Goal: Task Accomplishment & Management: Complete application form

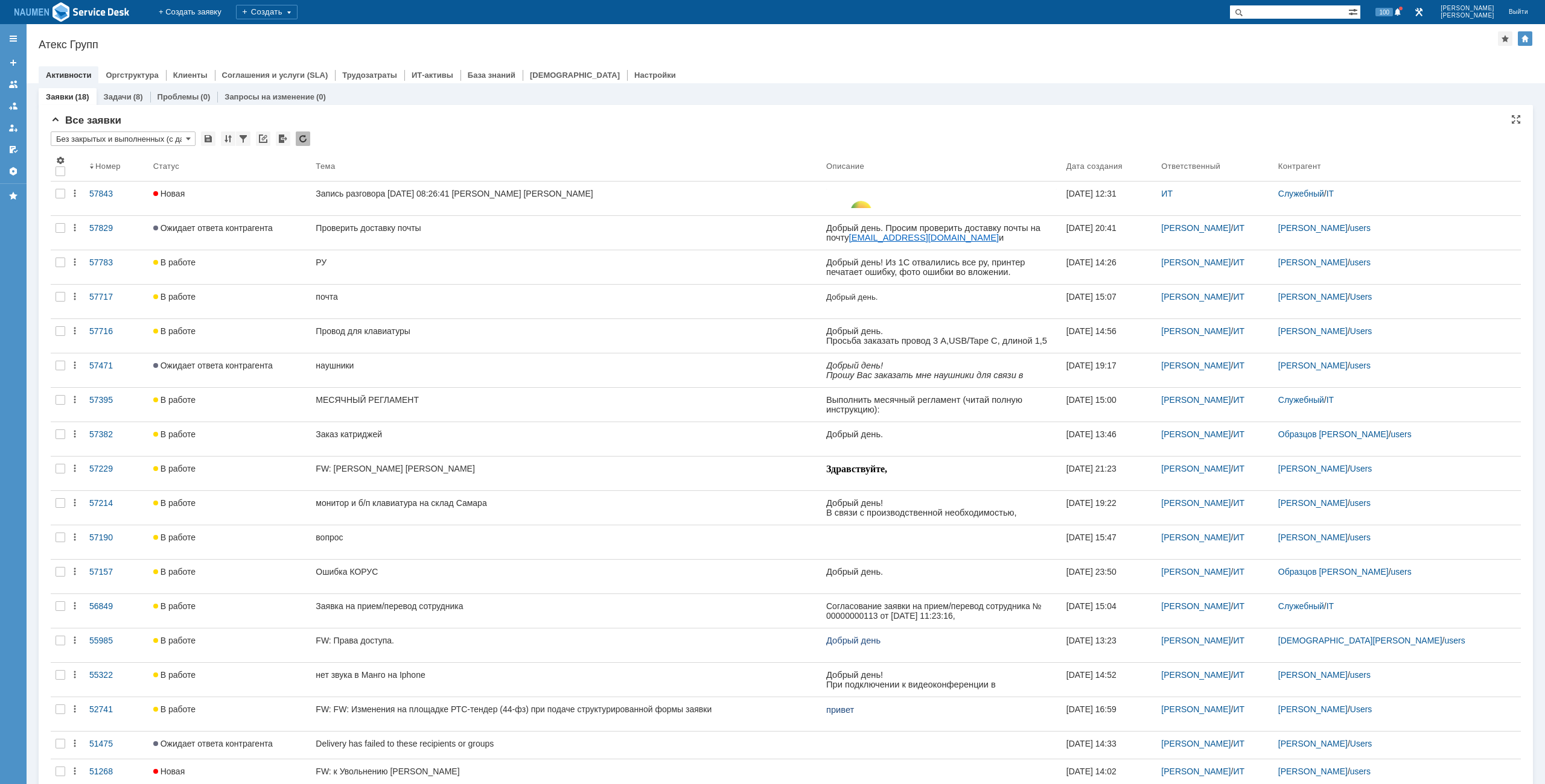
click at [666, 77] on div "Активности Оргструктура Клиенты Соглашения и услуги (SLA) Трудозатраты ИТ-актив…" at bounding box center [786, 74] width 1494 height 17
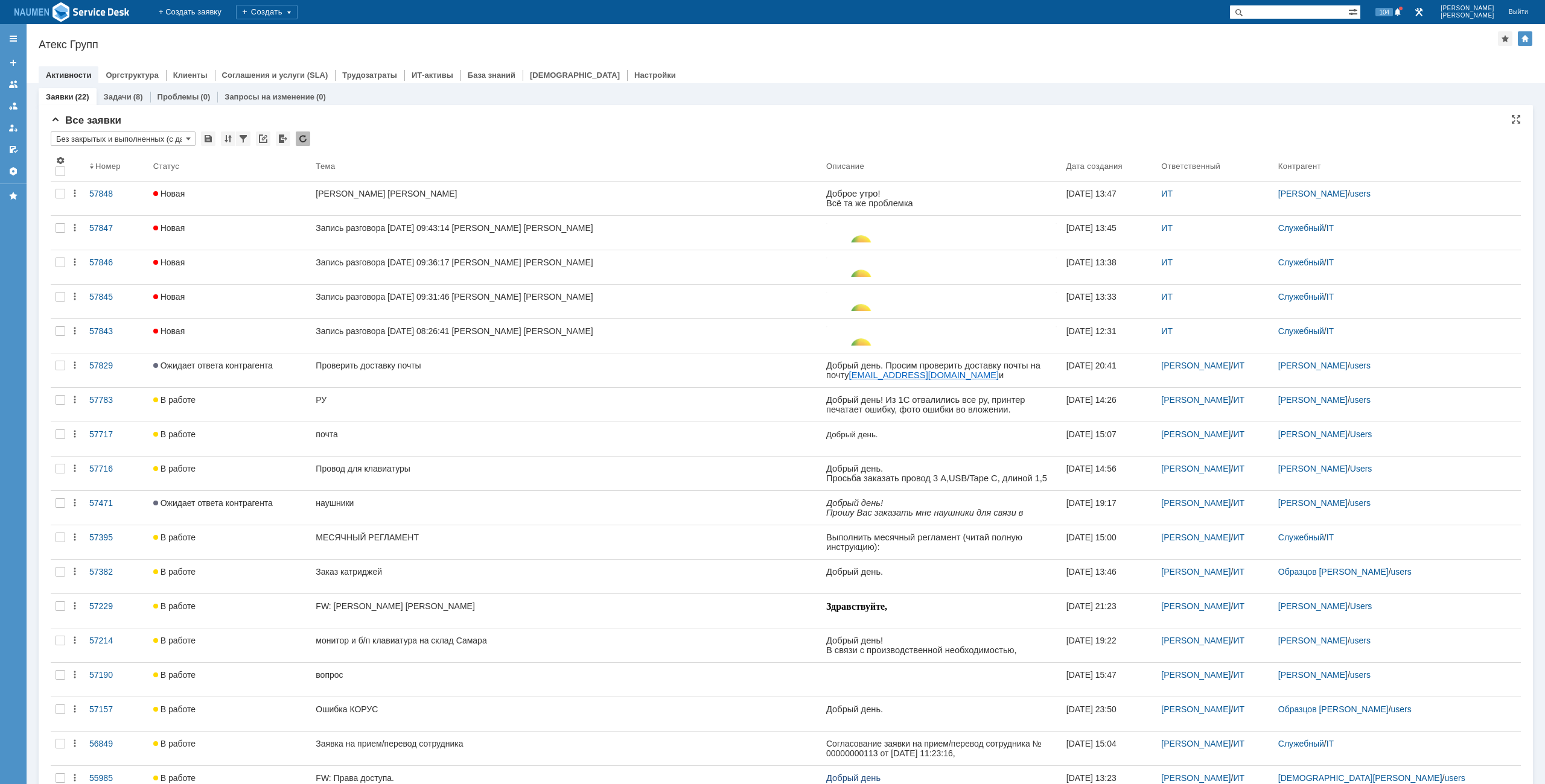
click at [1143, 121] on div "Все заявки" at bounding box center [786, 121] width 1470 height 12
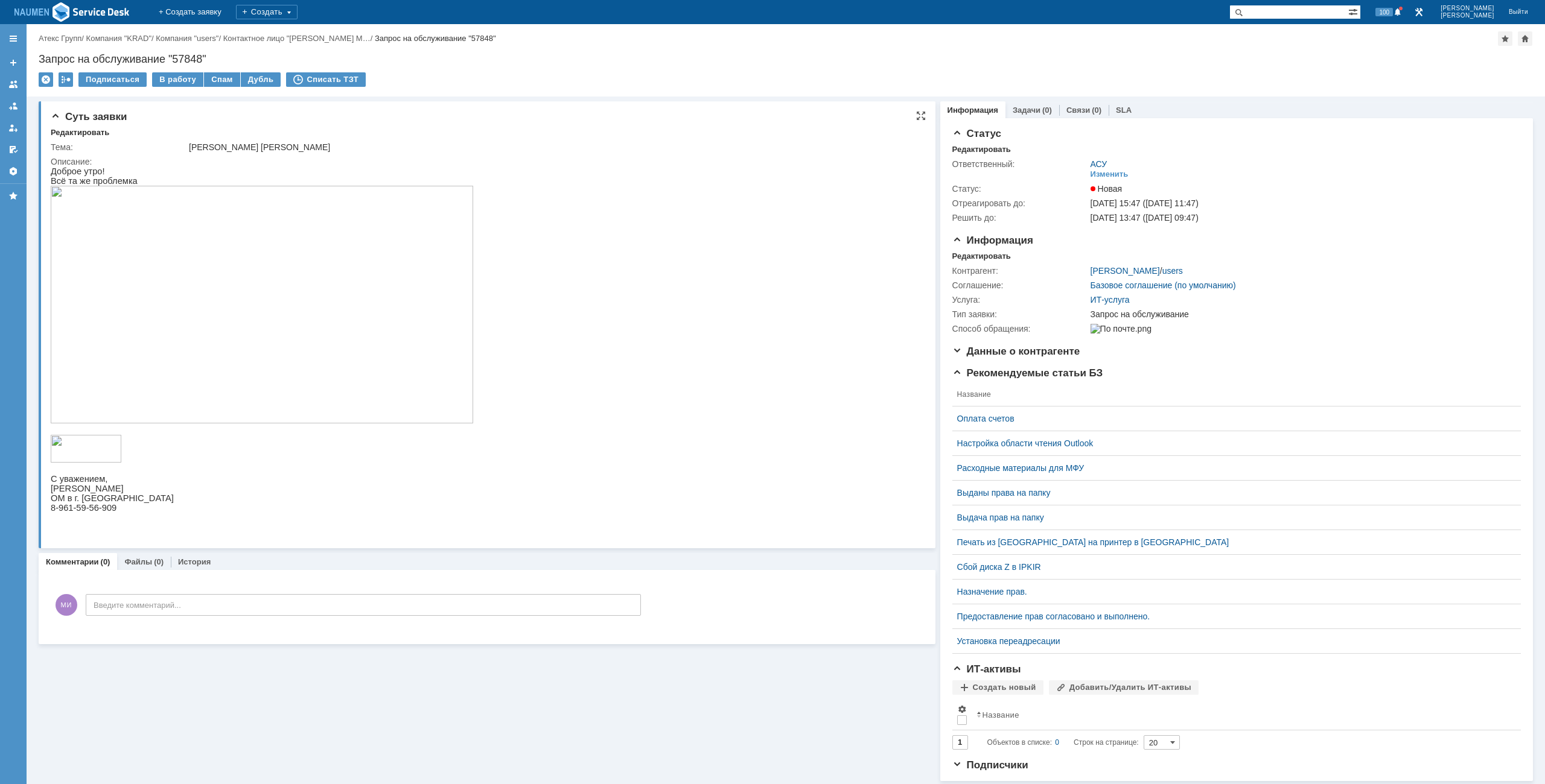
click at [290, 235] on img at bounding box center [262, 305] width 423 height 238
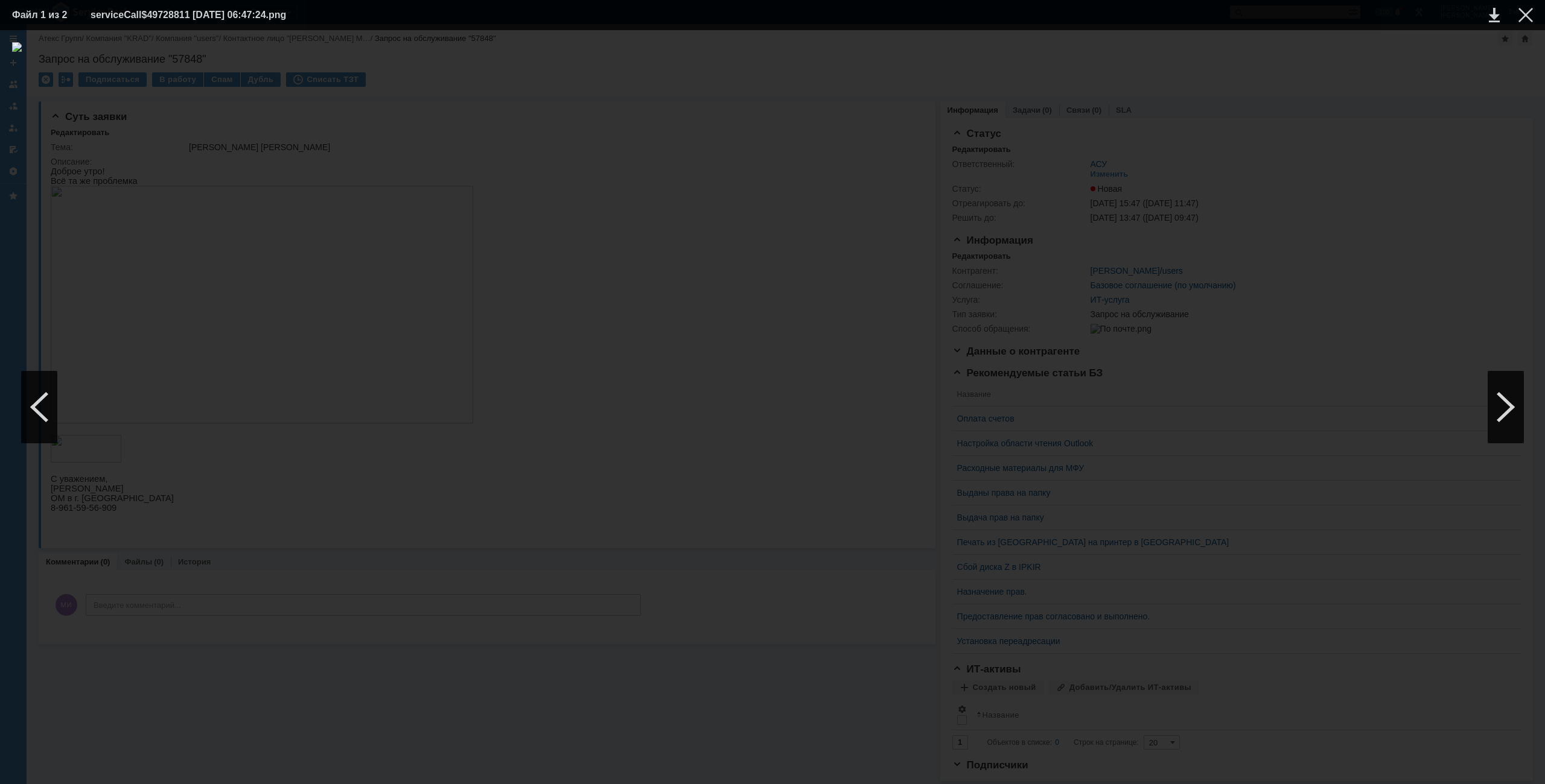
drag, startPoint x: 1429, startPoint y: 94, endPoint x: 1437, endPoint y: 92, distance: 8.2
click at [1432, 94] on div at bounding box center [772, 407] width 1521 height 730
click at [1530, 23] on td at bounding box center [1516, 15] width 33 height 18
click at [1526, 16] on div at bounding box center [1525, 15] width 15 height 15
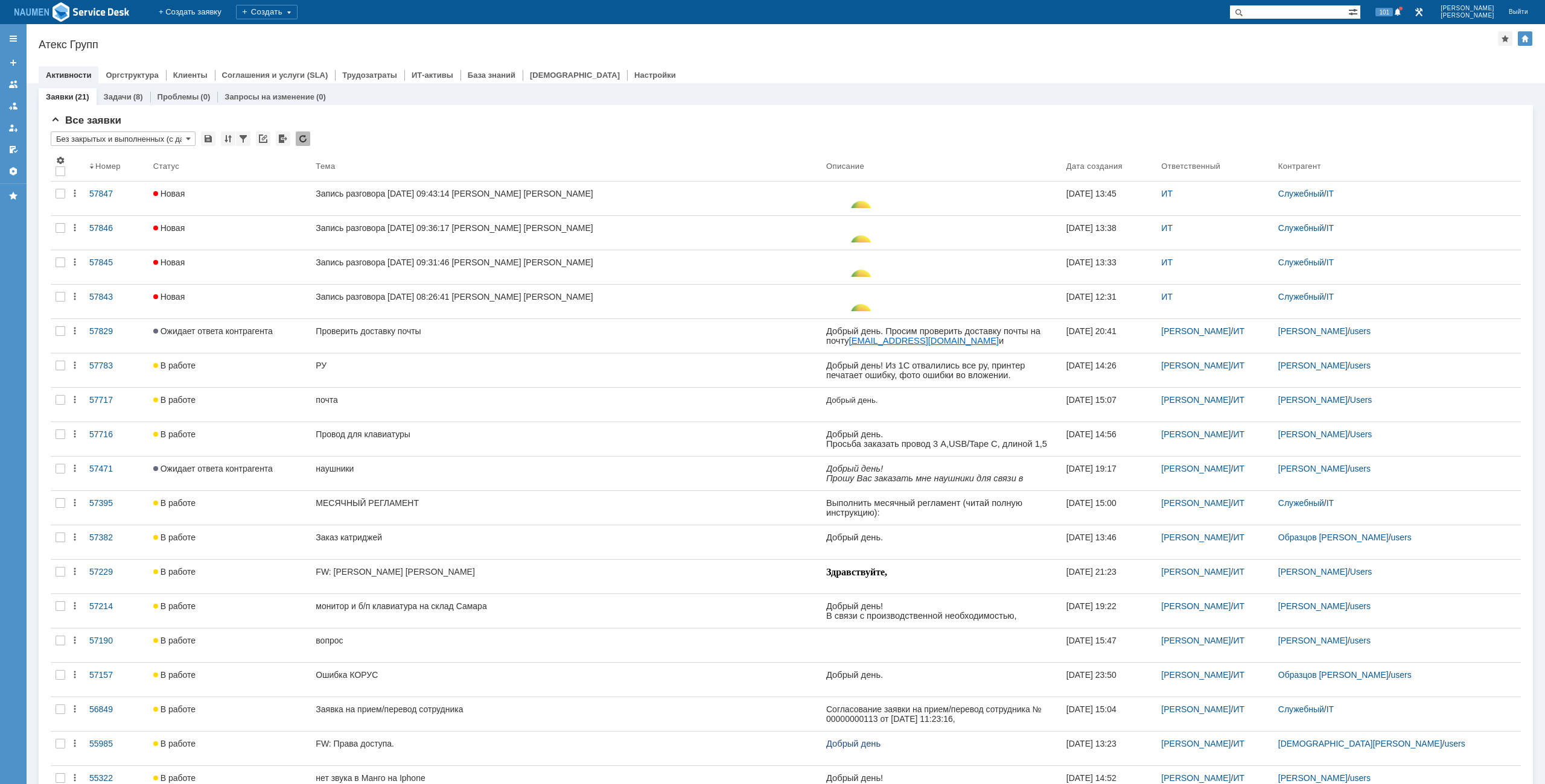
click at [375, 44] on div "Атекс Групп" at bounding box center [768, 44] width 1459 height 12
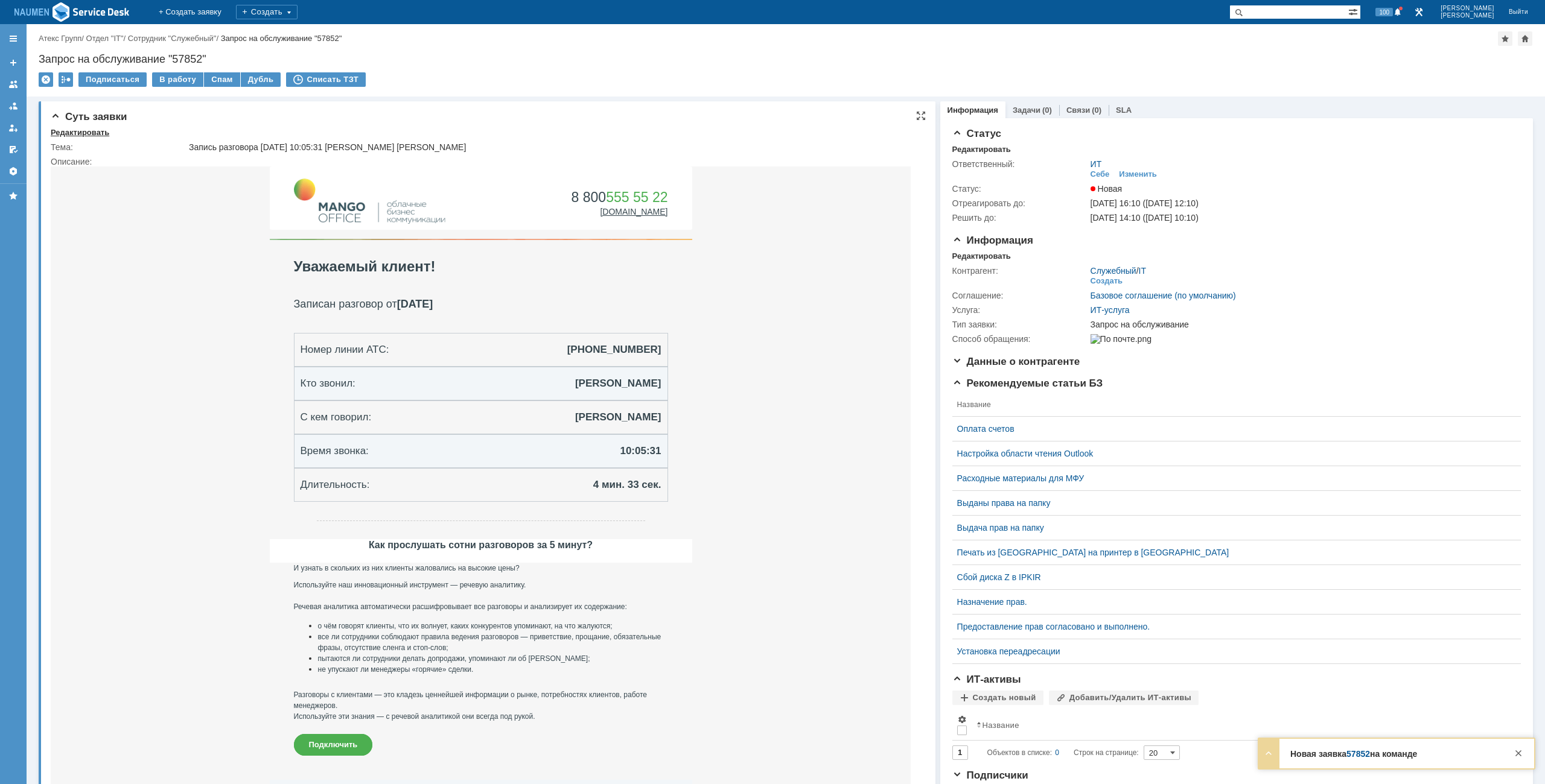
click at [85, 128] on div "Редактировать" at bounding box center [80, 132] width 58 height 9
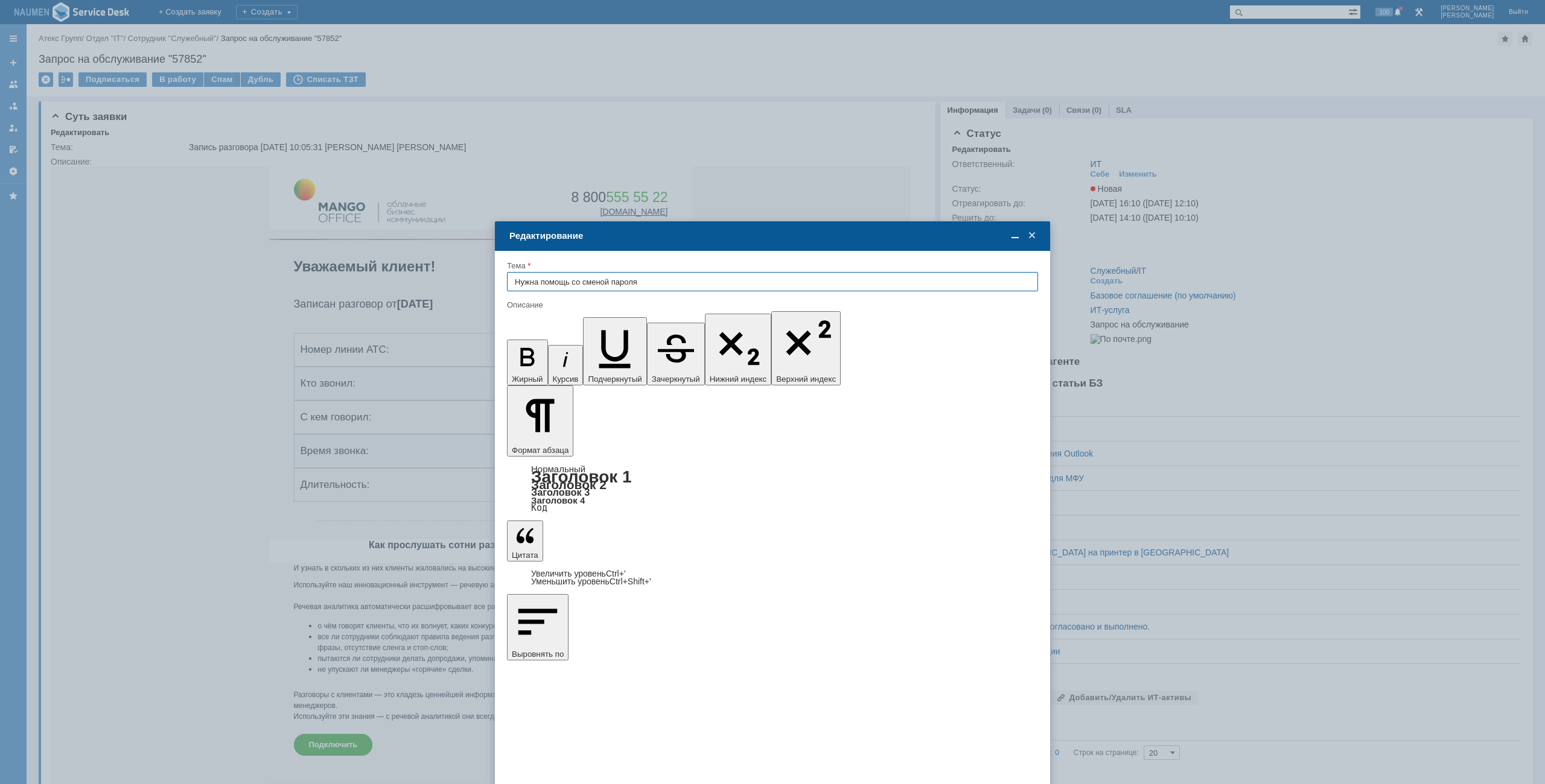
type input "Нужна помощь со сменой пароля"
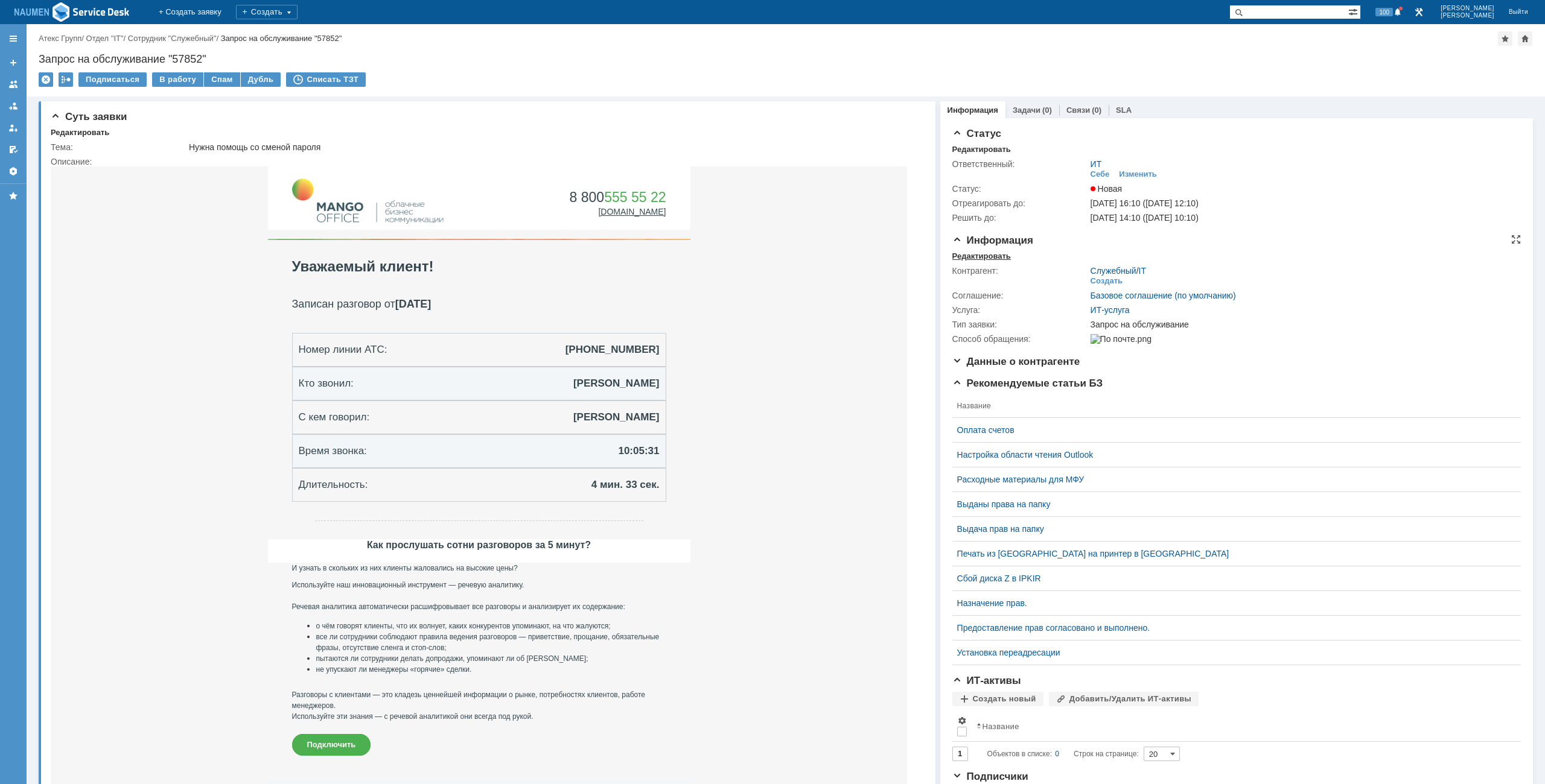
click at [979, 255] on div "Редактировать" at bounding box center [981, 256] width 58 height 9
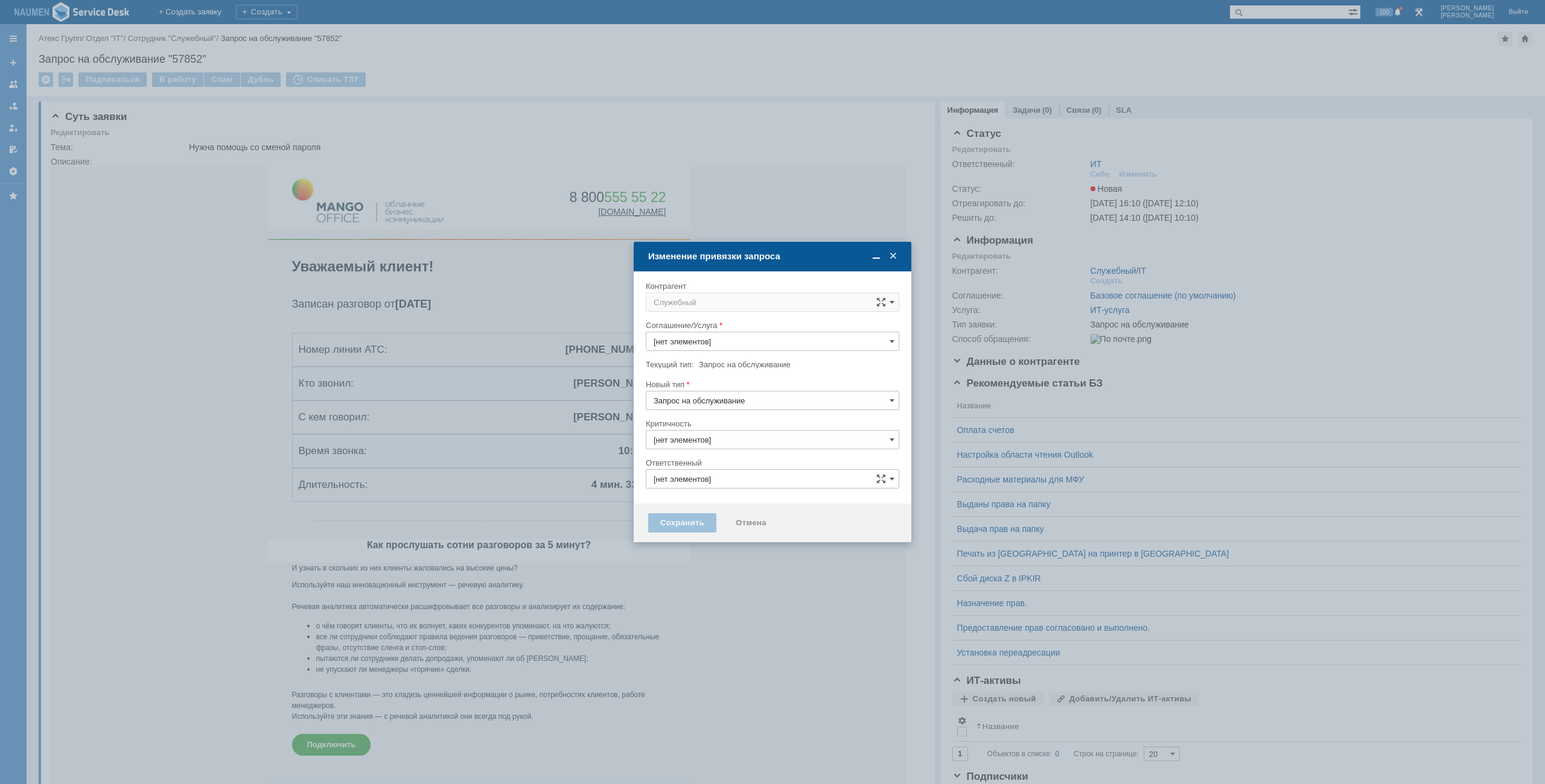
type input "3. Низкая"
click at [734, 289] on div "Контрагент" at bounding box center [771, 286] width 251 height 8
type input "ИТ-услуга"
type input "ИТ"
type input "[не указано]"
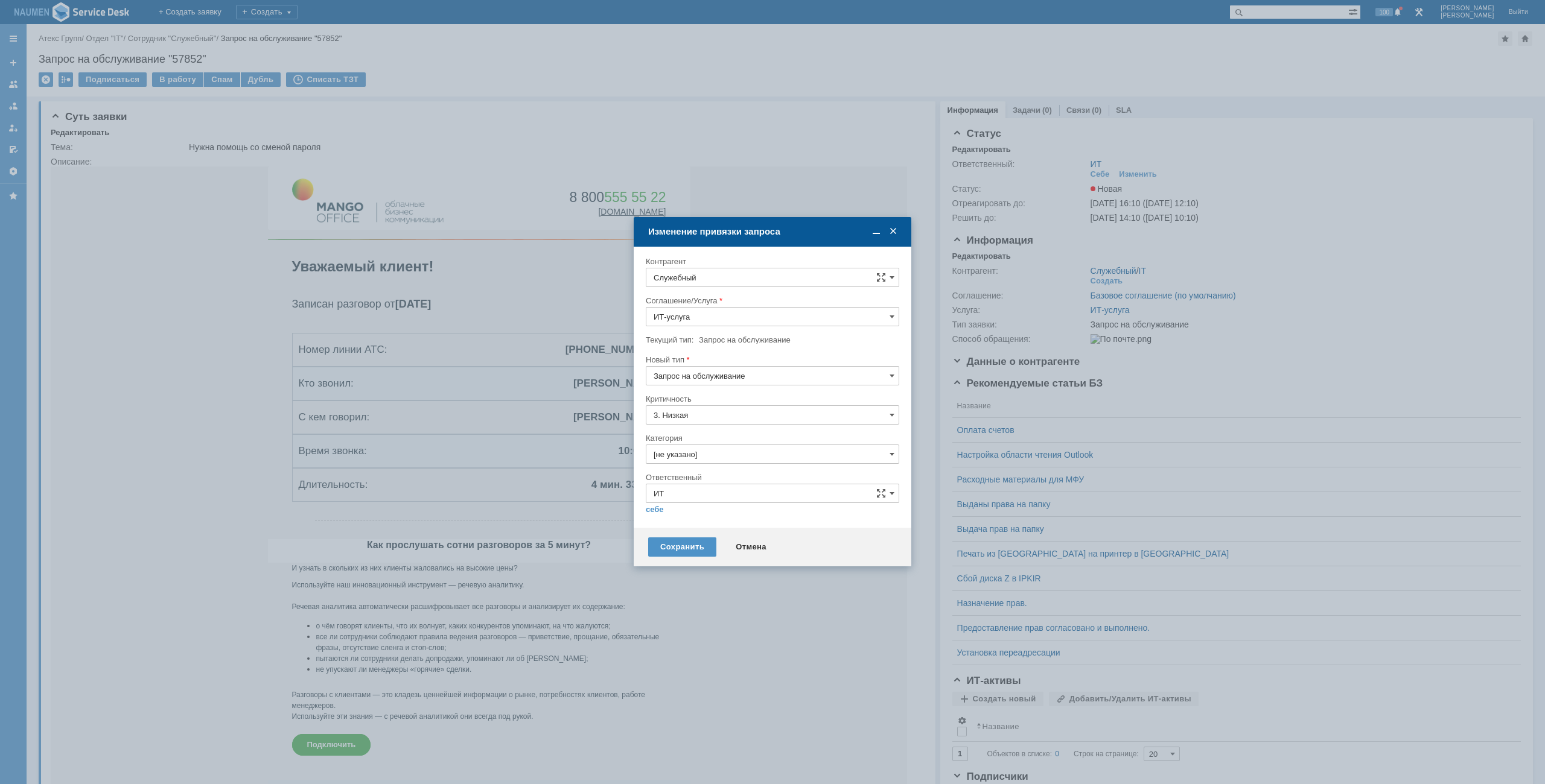
click at [734, 289] on div at bounding box center [772, 292] width 253 height 9
click at [756, 285] on input "Служебный" at bounding box center [772, 277] width 253 height 20
click at [711, 380] on div "Рявкина Юлия" at bounding box center [772, 387] width 252 height 20
type input "Рявкина Юлия"
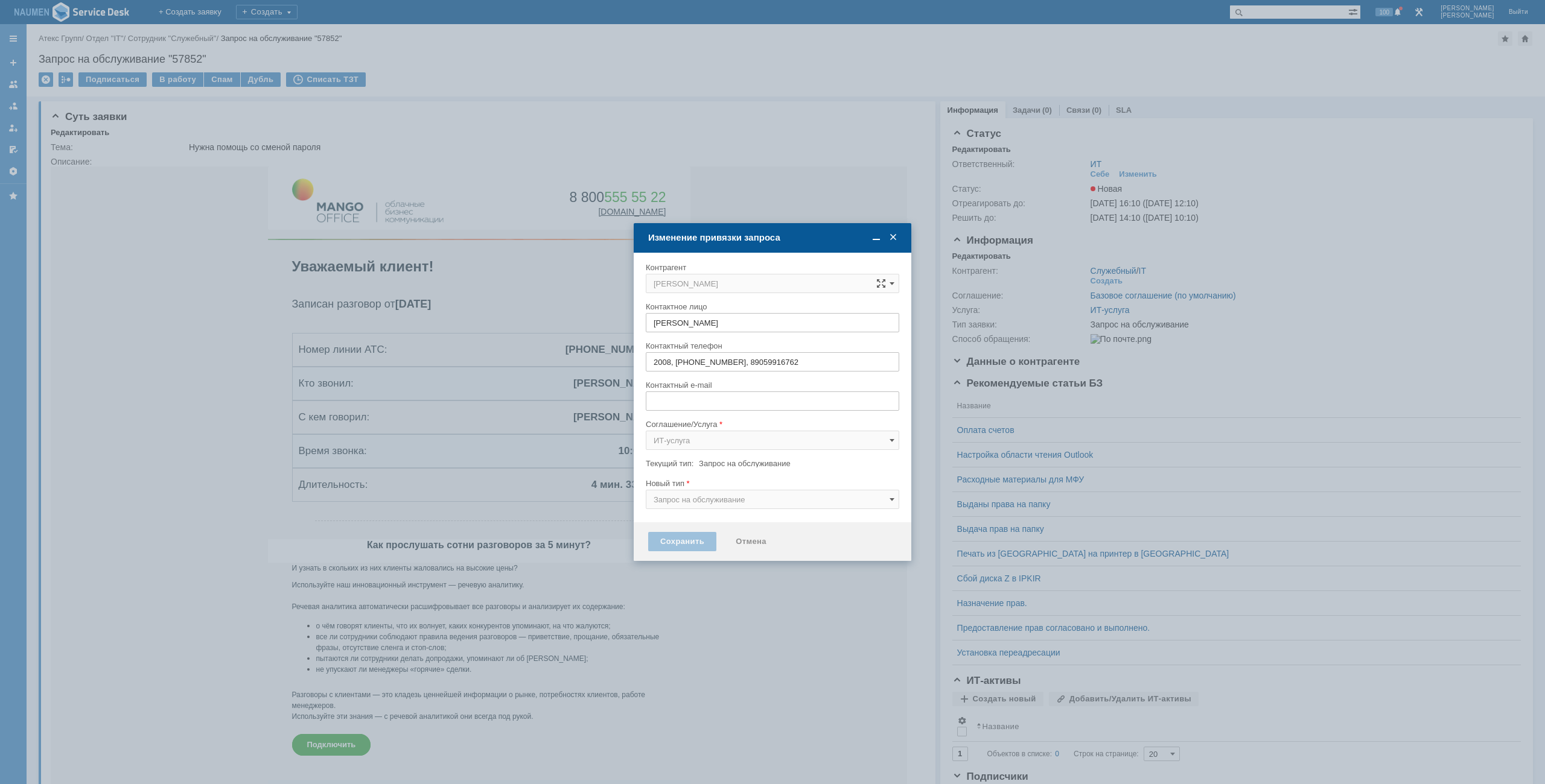
type input "yu.ryavkina@atex-gr.com"
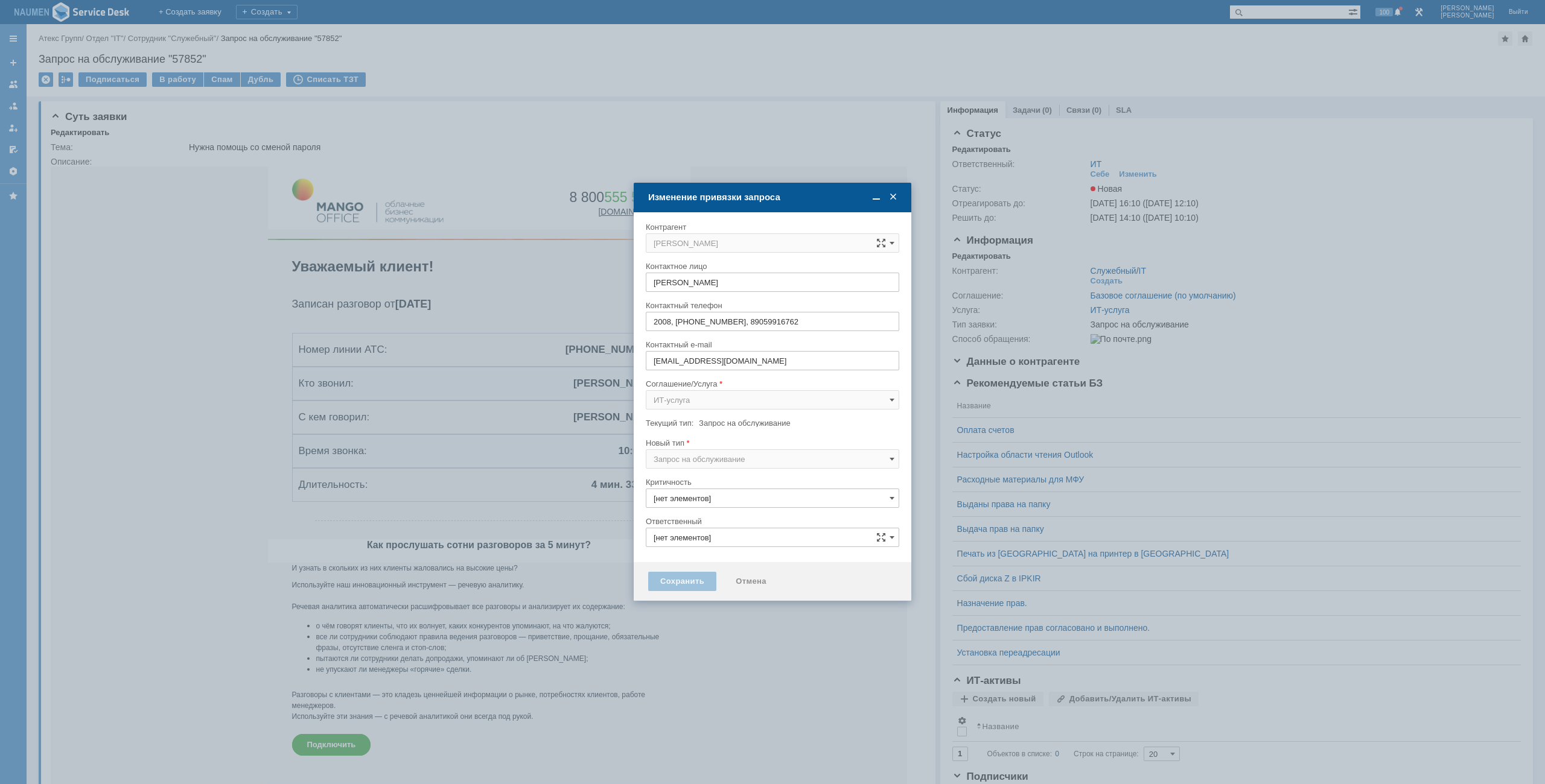
type input "3. Низкая"
type input "[не указано]"
type input "ИТ"
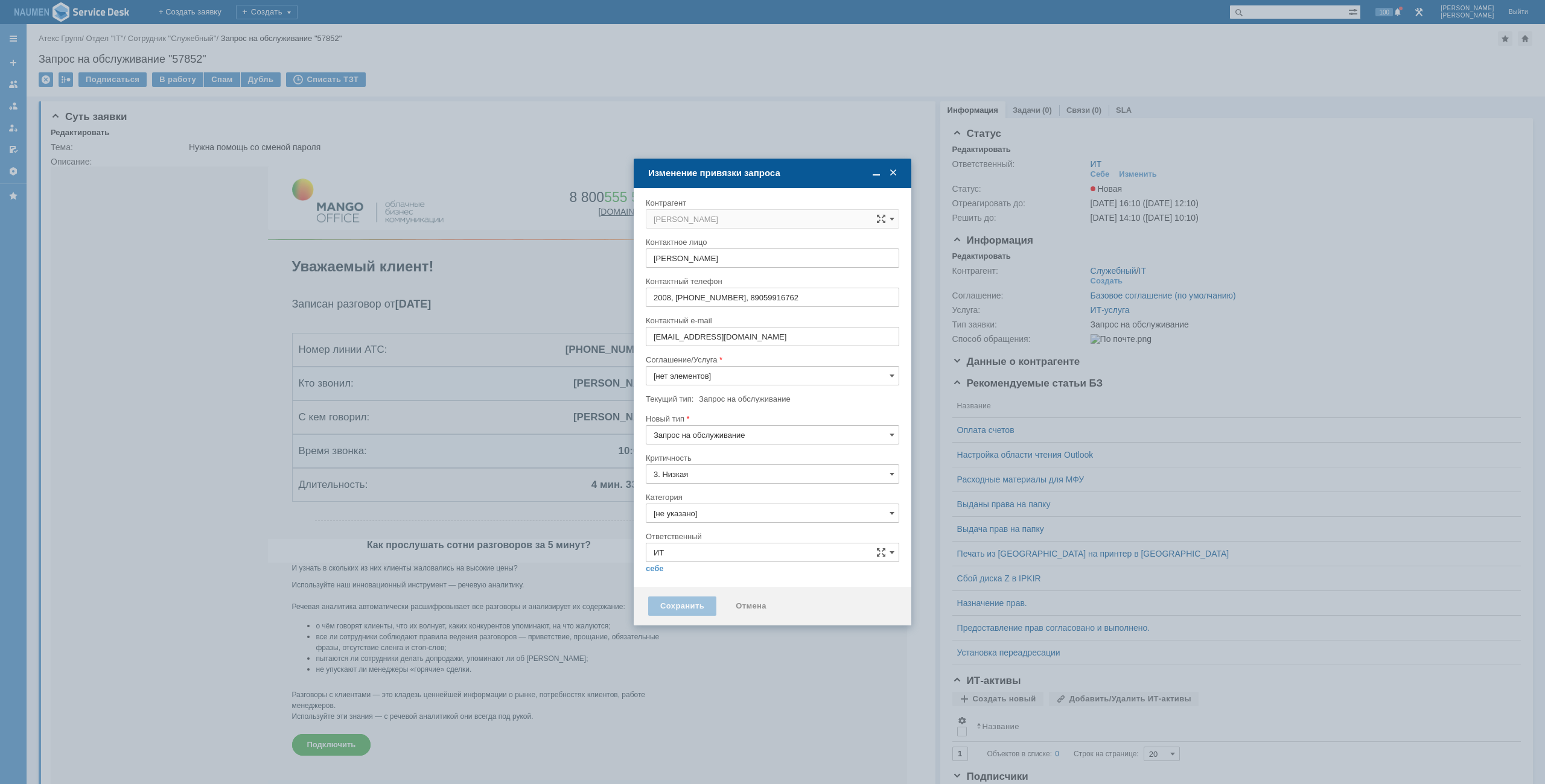
type input "ИТ-услуга"
click at [706, 509] on input "[не указано]" at bounding box center [772, 513] width 253 height 20
click at [717, 579] on span "Сброс пароля" at bounding box center [772, 581] width 238 height 9
type input "Сброс пароля"
click at [650, 567] on link "себе" at bounding box center [655, 569] width 18 height 9
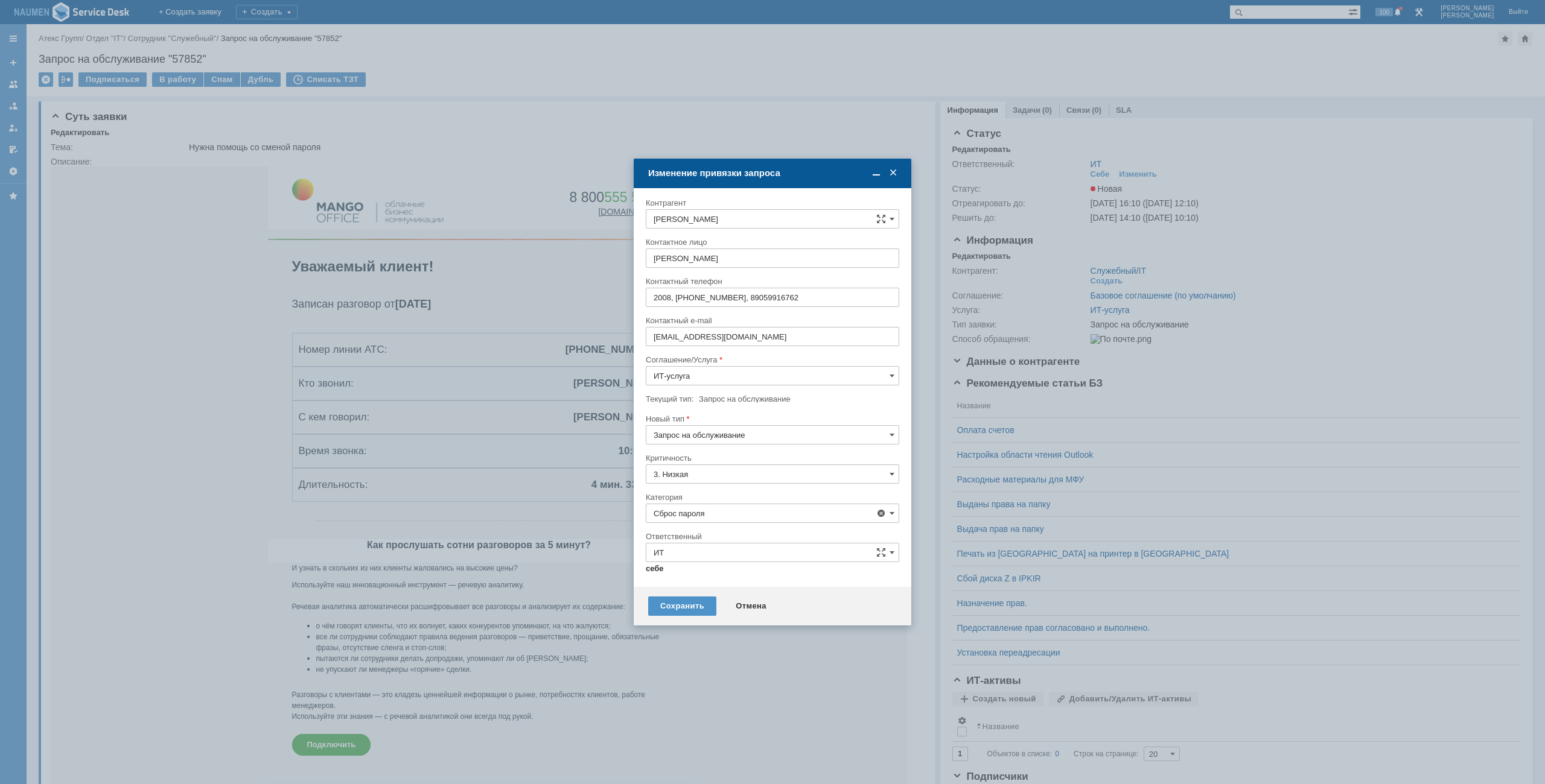
type input "[PERSON_NAME]"
type input "Сброс пароля"
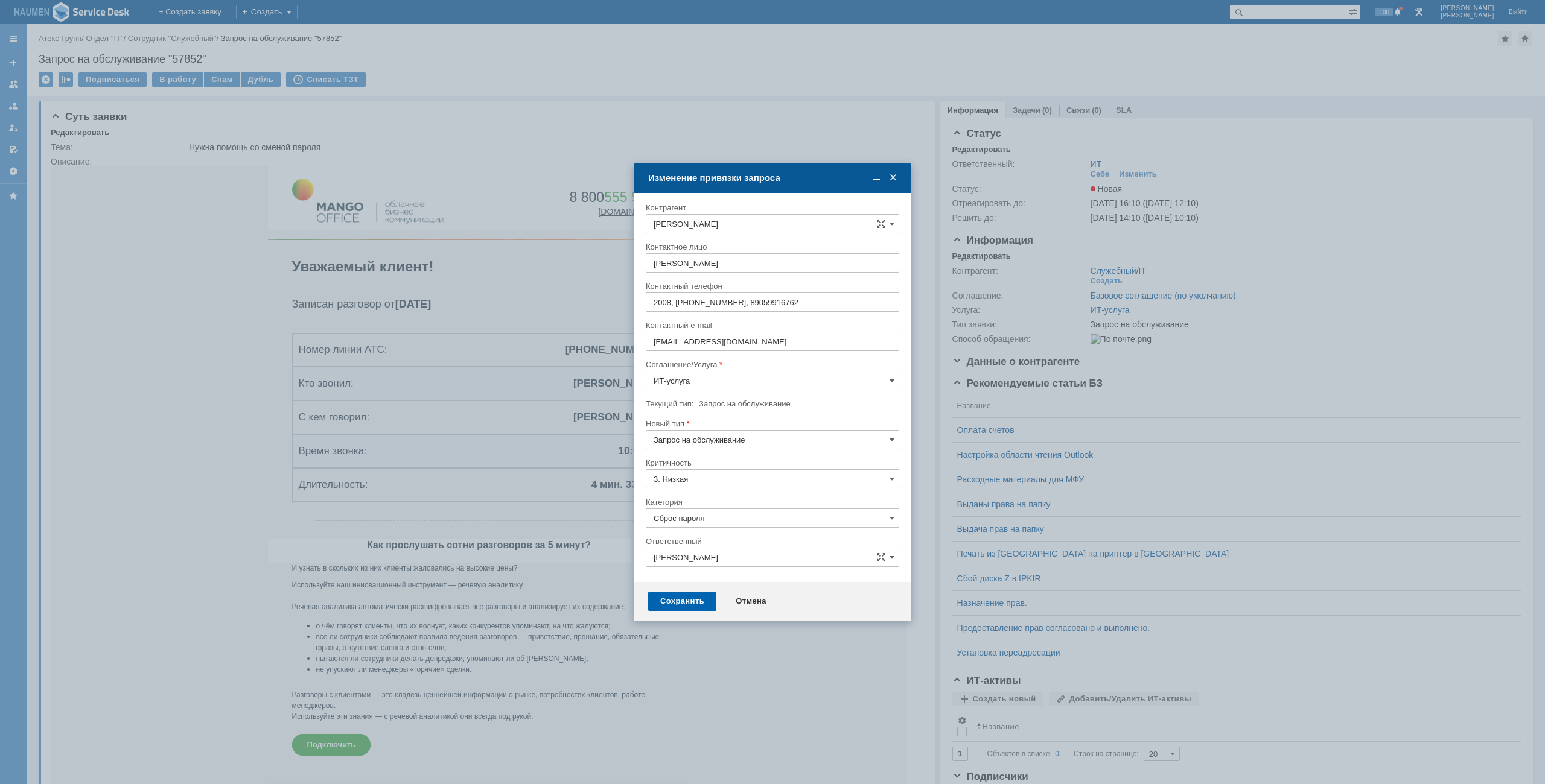
click at [679, 596] on div "Сохранить" at bounding box center [682, 601] width 68 height 20
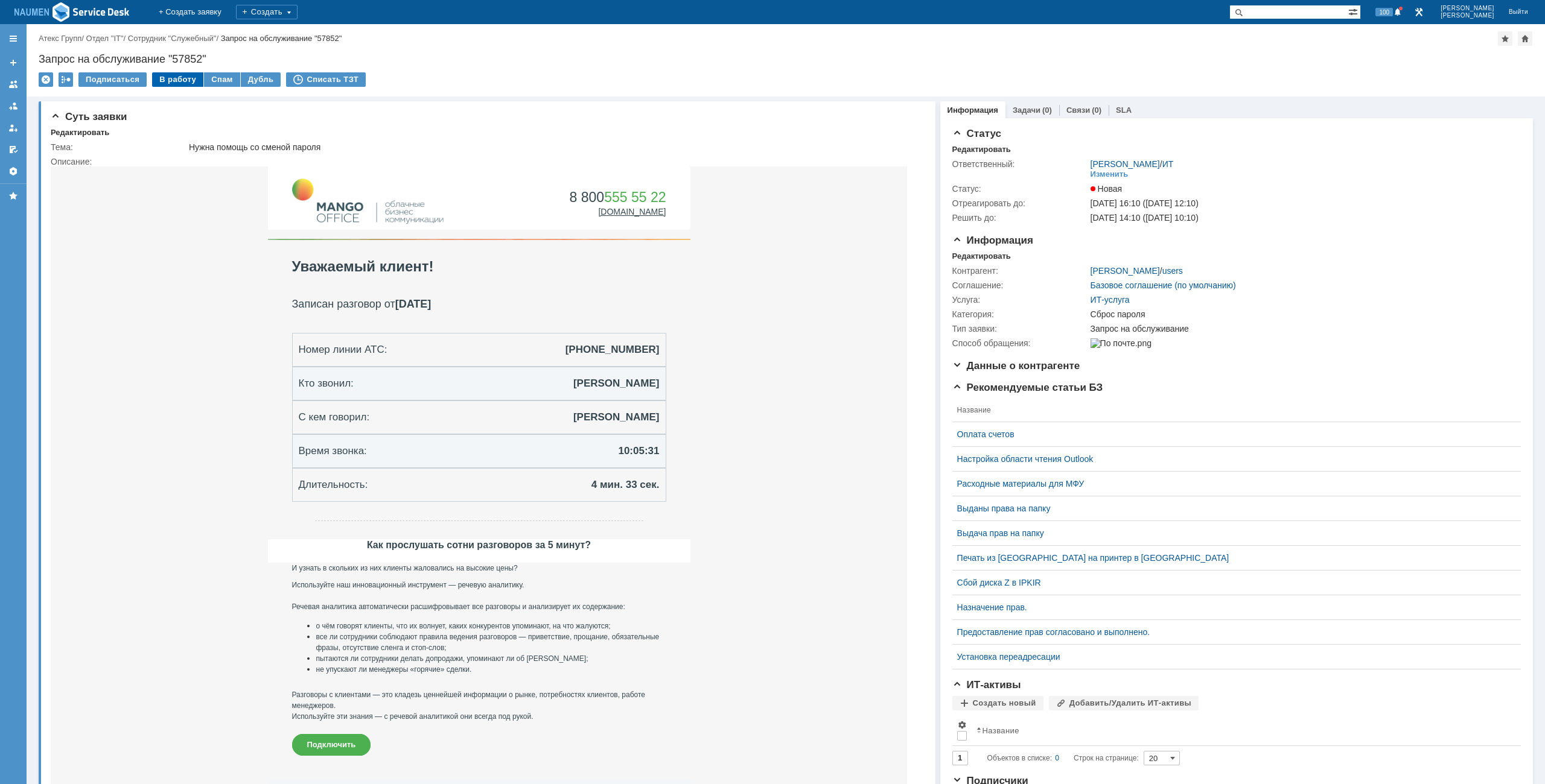
click at [174, 85] on div "В работу" at bounding box center [177, 80] width 52 height 15
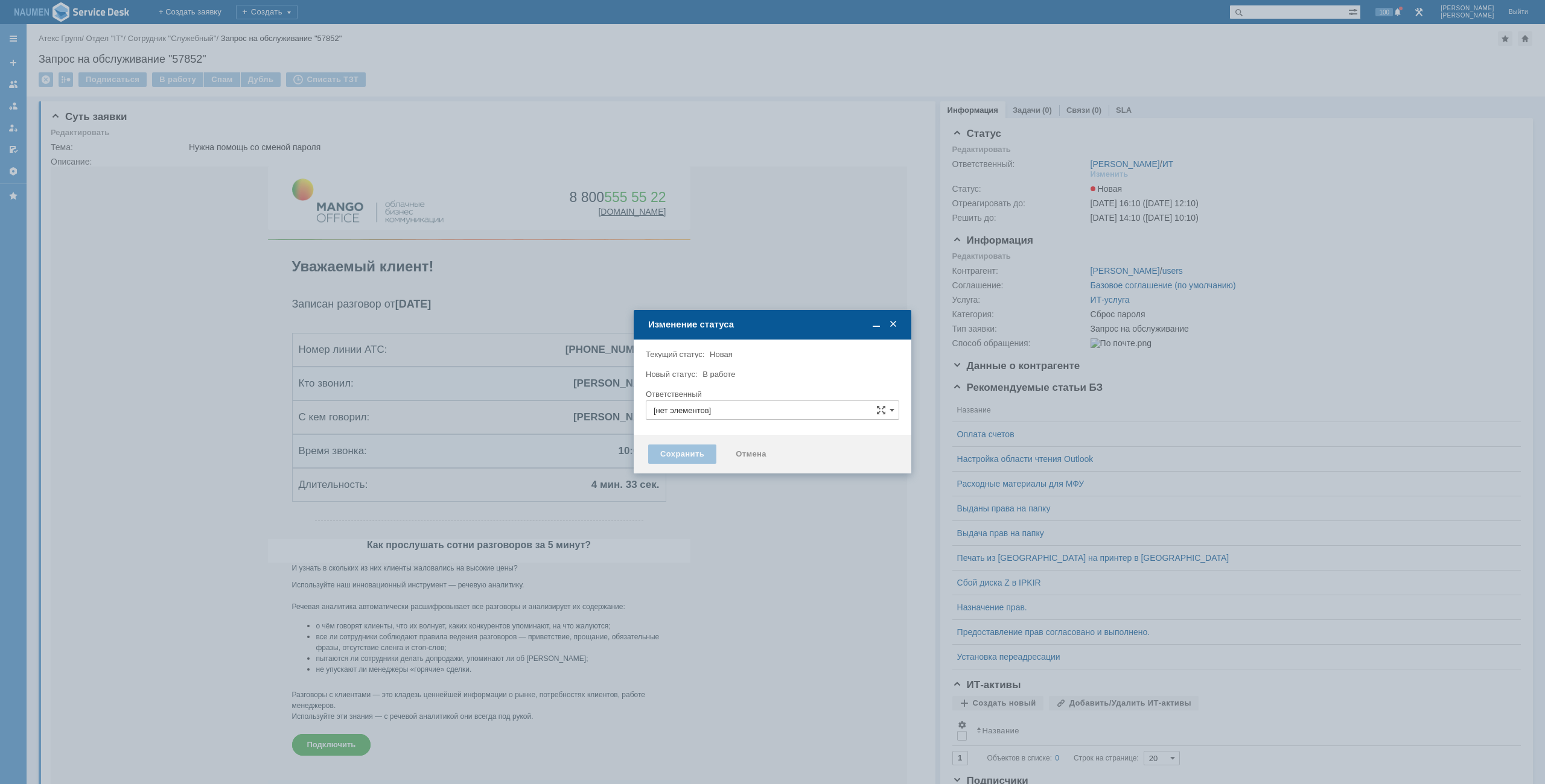
type input "[PERSON_NAME]"
type input "Сброс пароля"
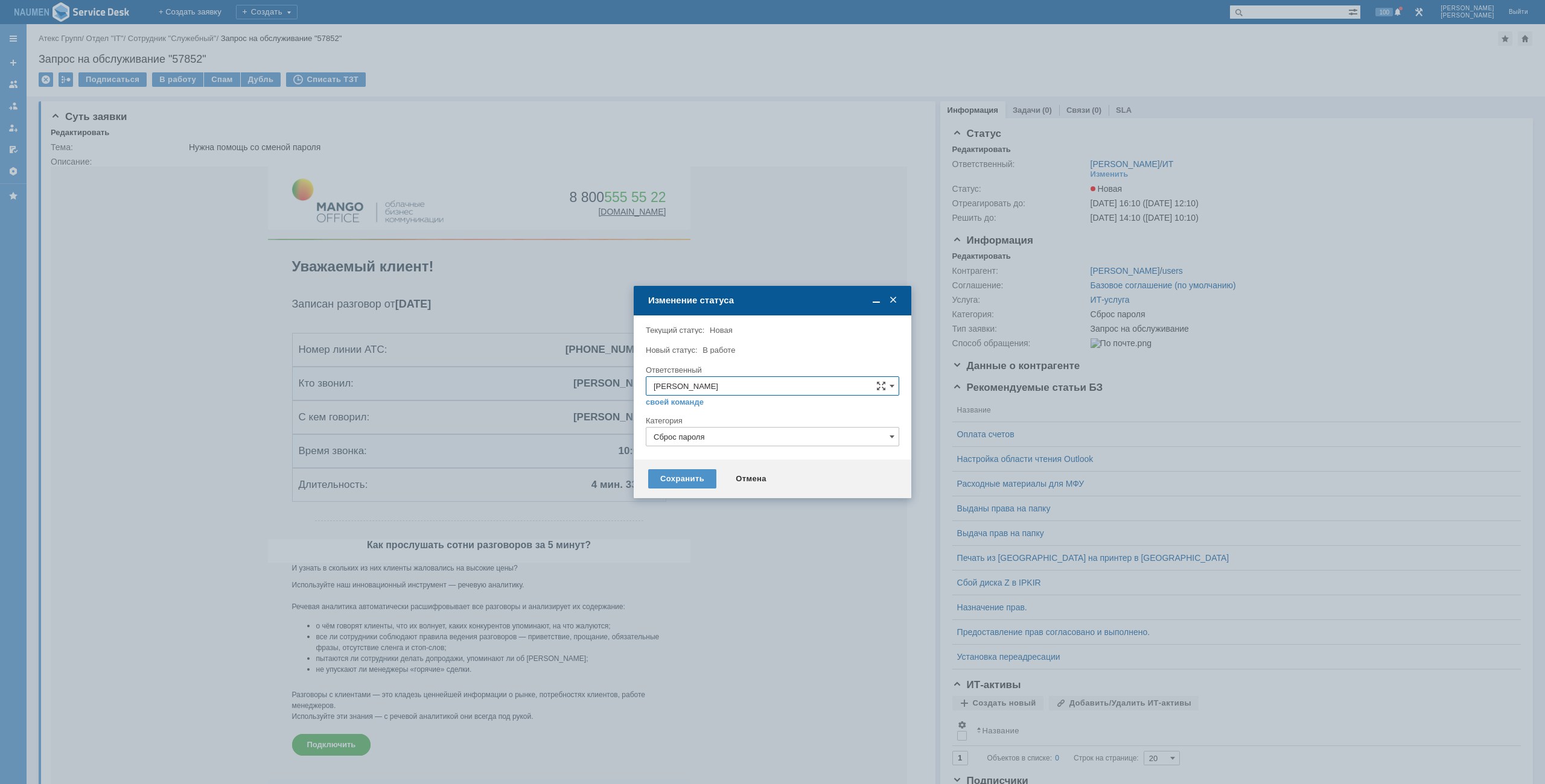
click at [687, 466] on div "Сохранить Отмена" at bounding box center [772, 479] width 278 height 39
drag, startPoint x: 690, startPoint y: 472, endPoint x: 698, endPoint y: 476, distance: 8.9
click at [698, 476] on div "Сохранить Отмена" at bounding box center [772, 479] width 278 height 39
click at [698, 476] on div "Сохранить" at bounding box center [682, 479] width 68 height 20
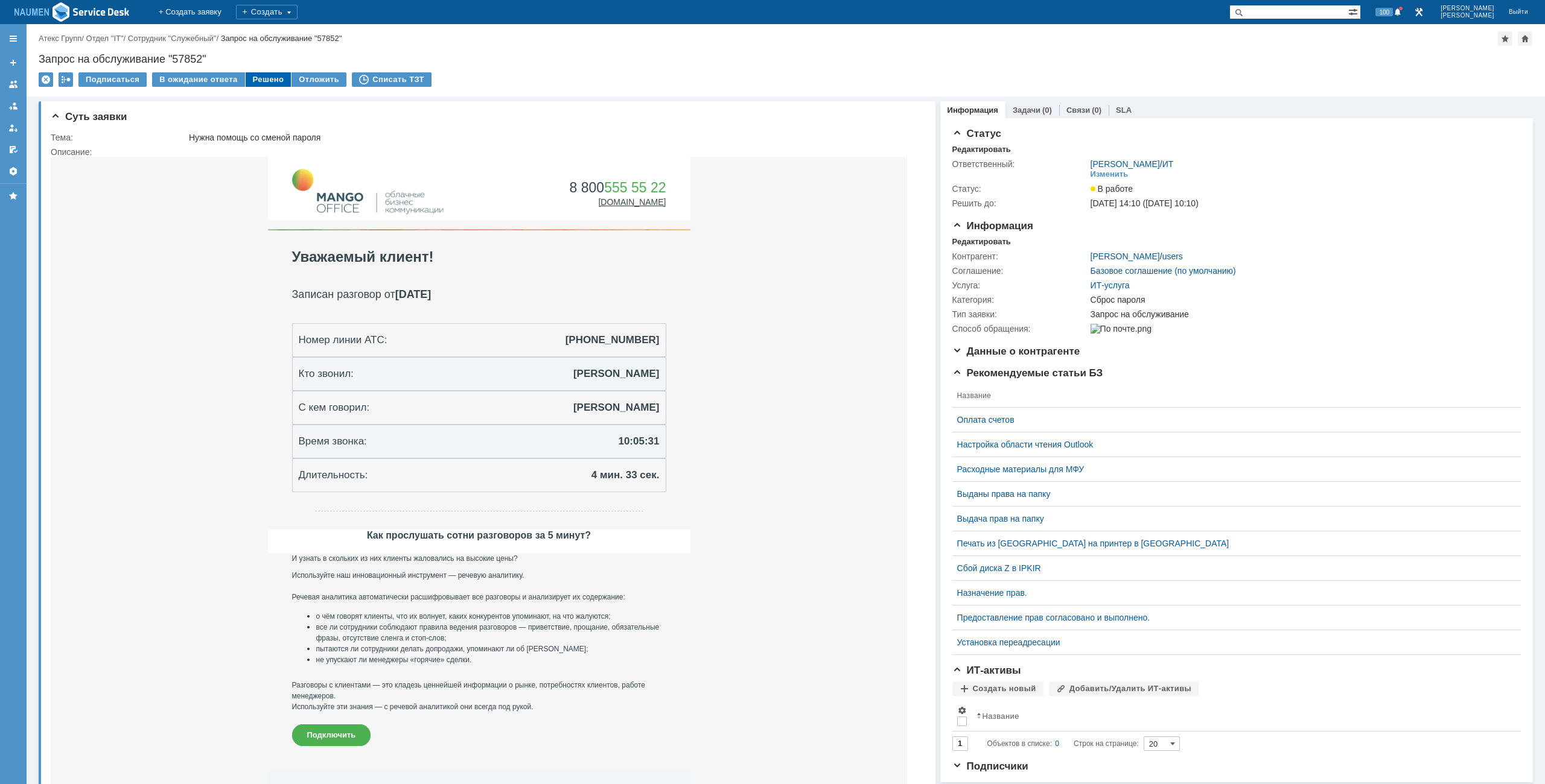
click at [261, 78] on div "Решено" at bounding box center [268, 80] width 46 height 15
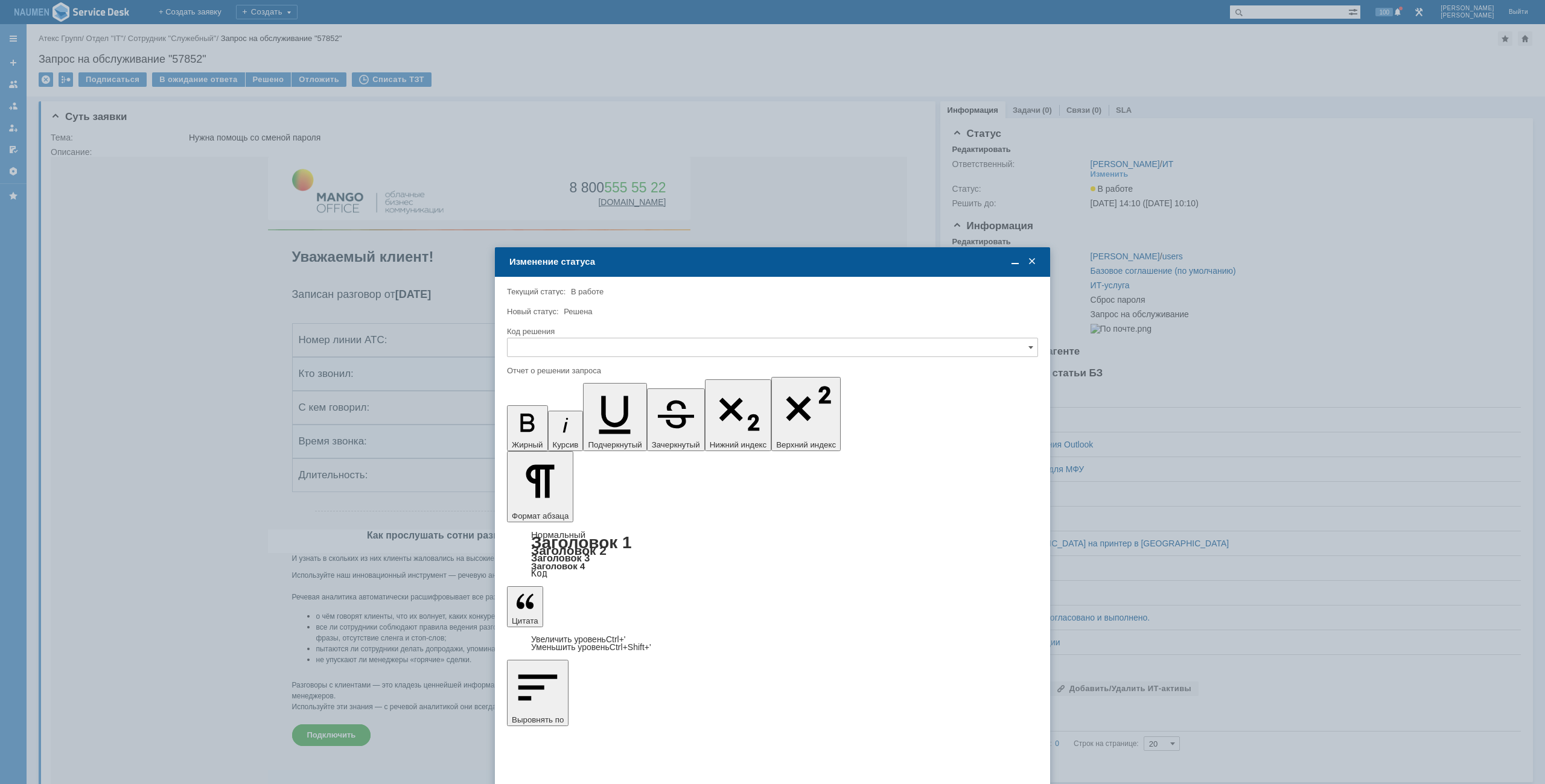
click at [636, 351] on input "text" at bounding box center [772, 348] width 531 height 20
click at [567, 433] on span "Решено" at bounding box center [772, 429] width 515 height 9
type input "Решено"
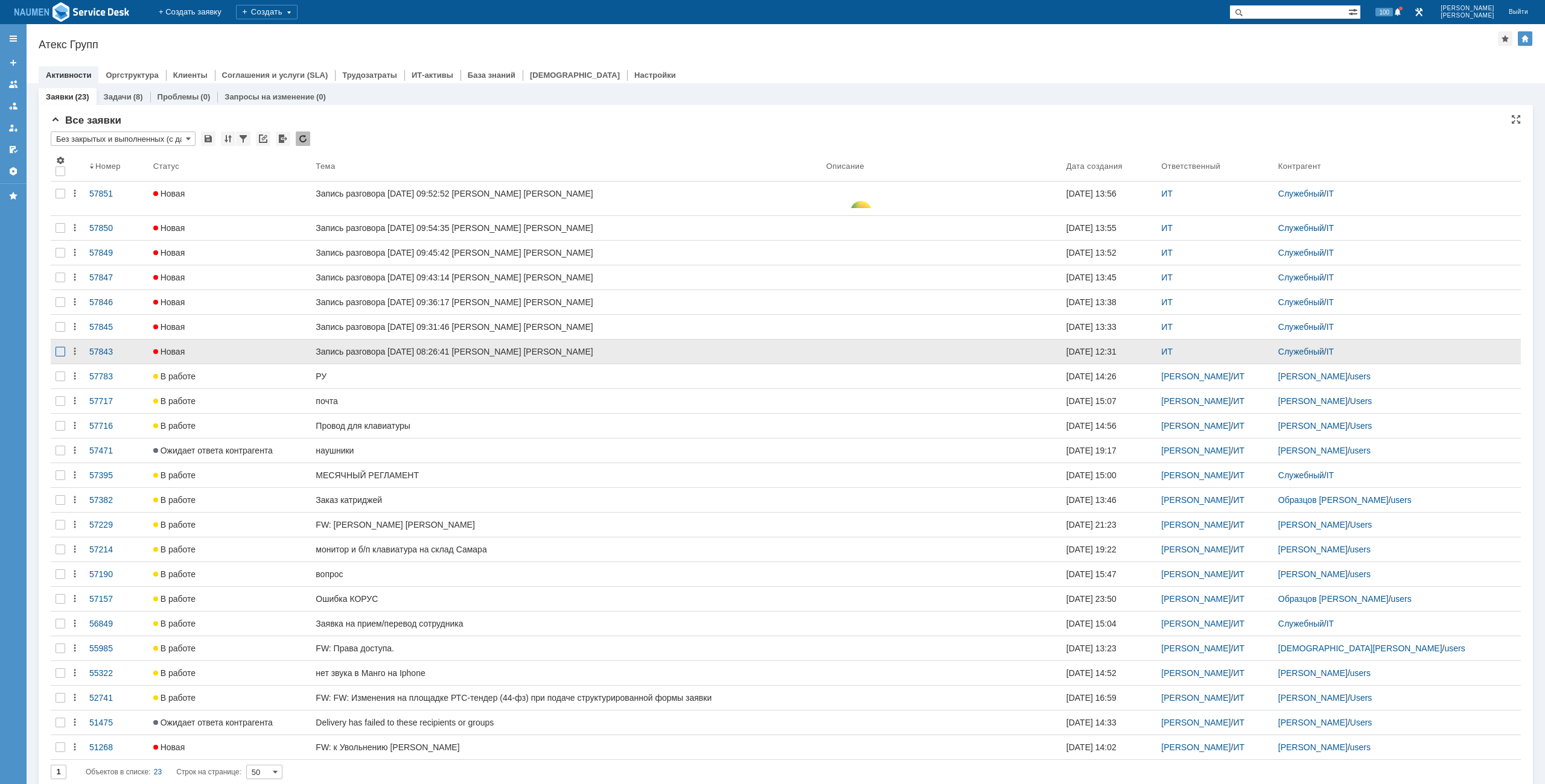
click at [61, 314] on div at bounding box center [60, 302] width 20 height 24
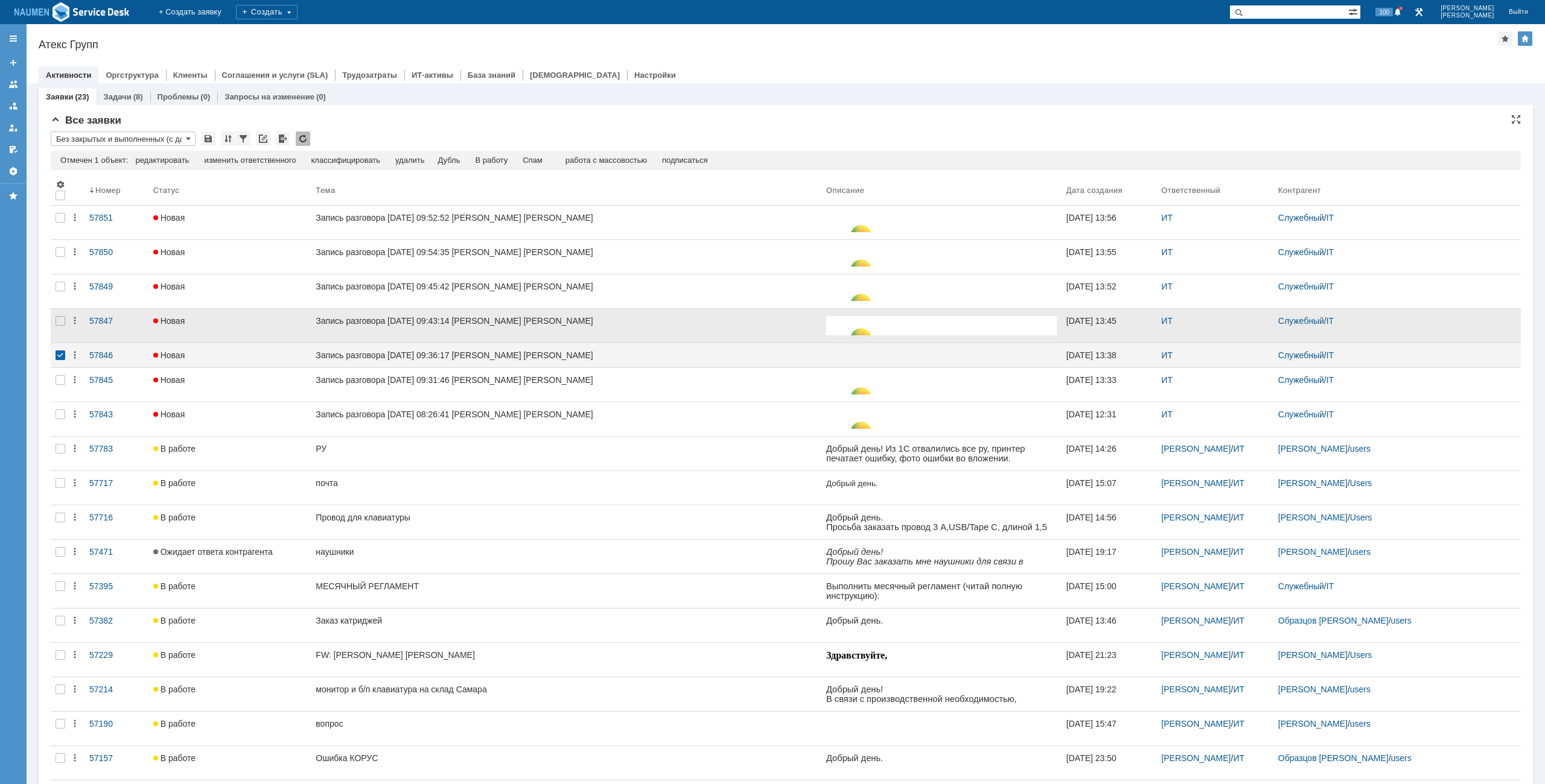
click at [61, 327] on div at bounding box center [60, 326] width 20 height 33
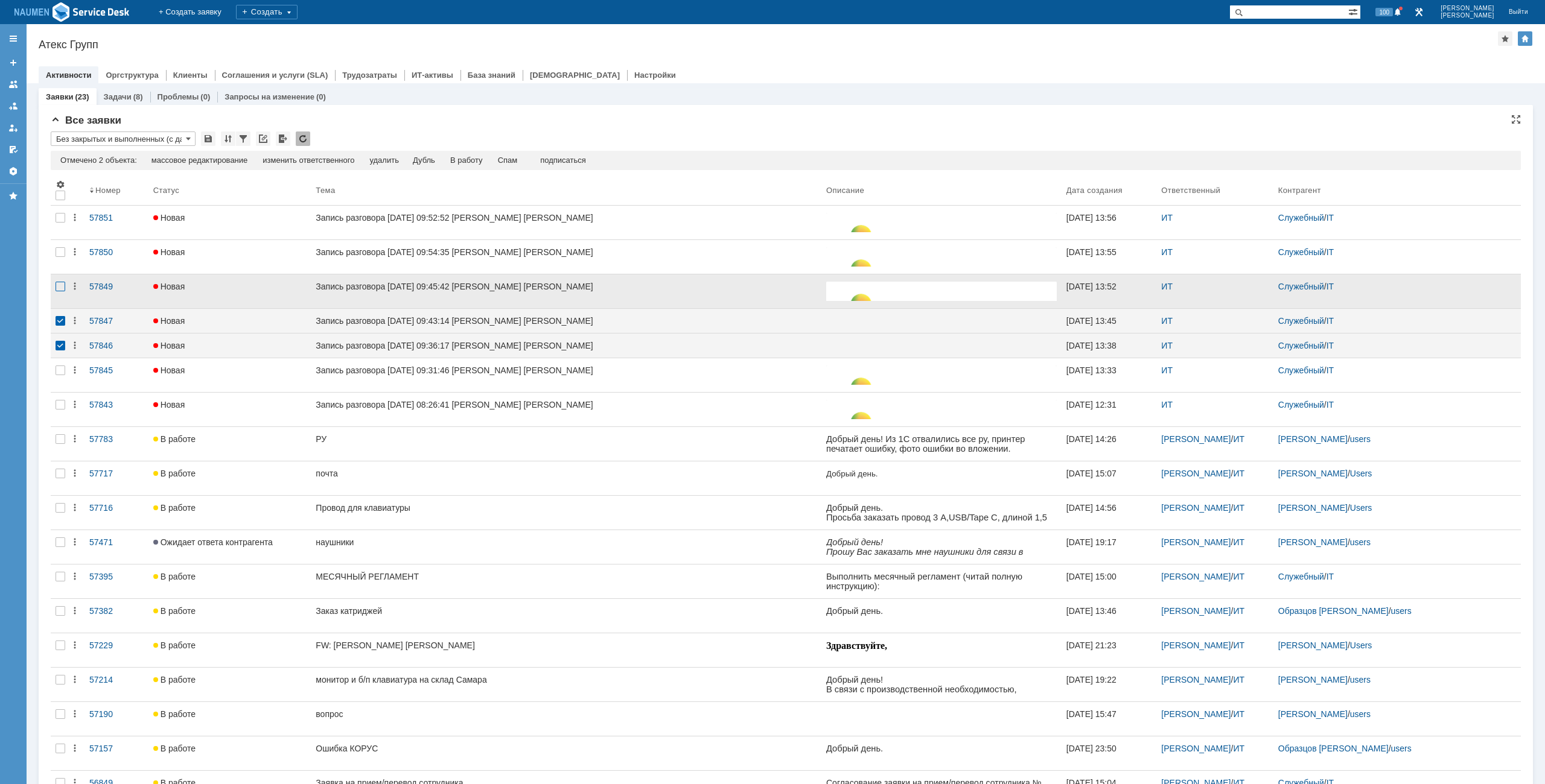
click at [63, 223] on div at bounding box center [60, 217] width 9 height 9
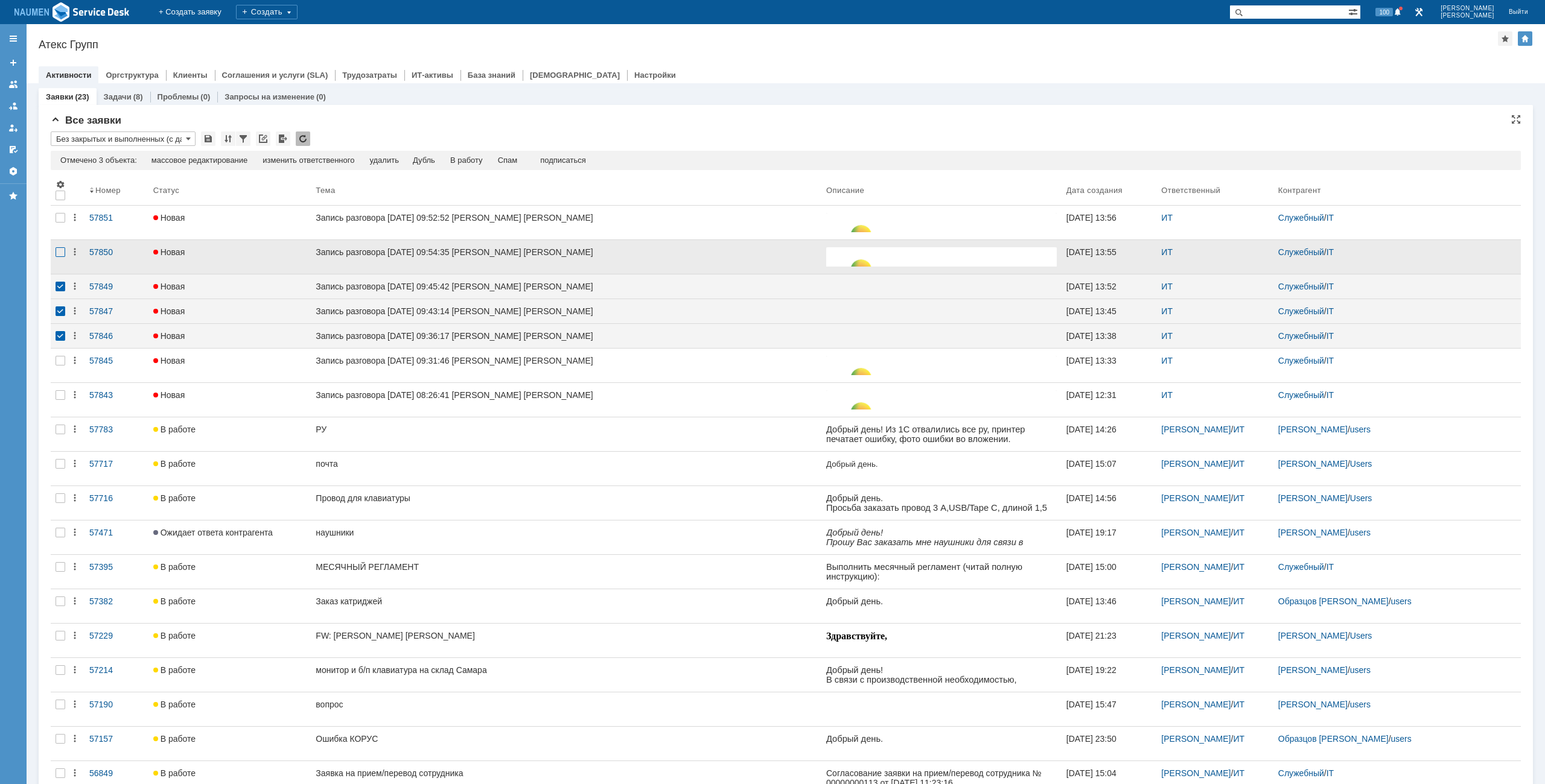
click at [63, 249] on div at bounding box center [60, 252] width 9 height 9
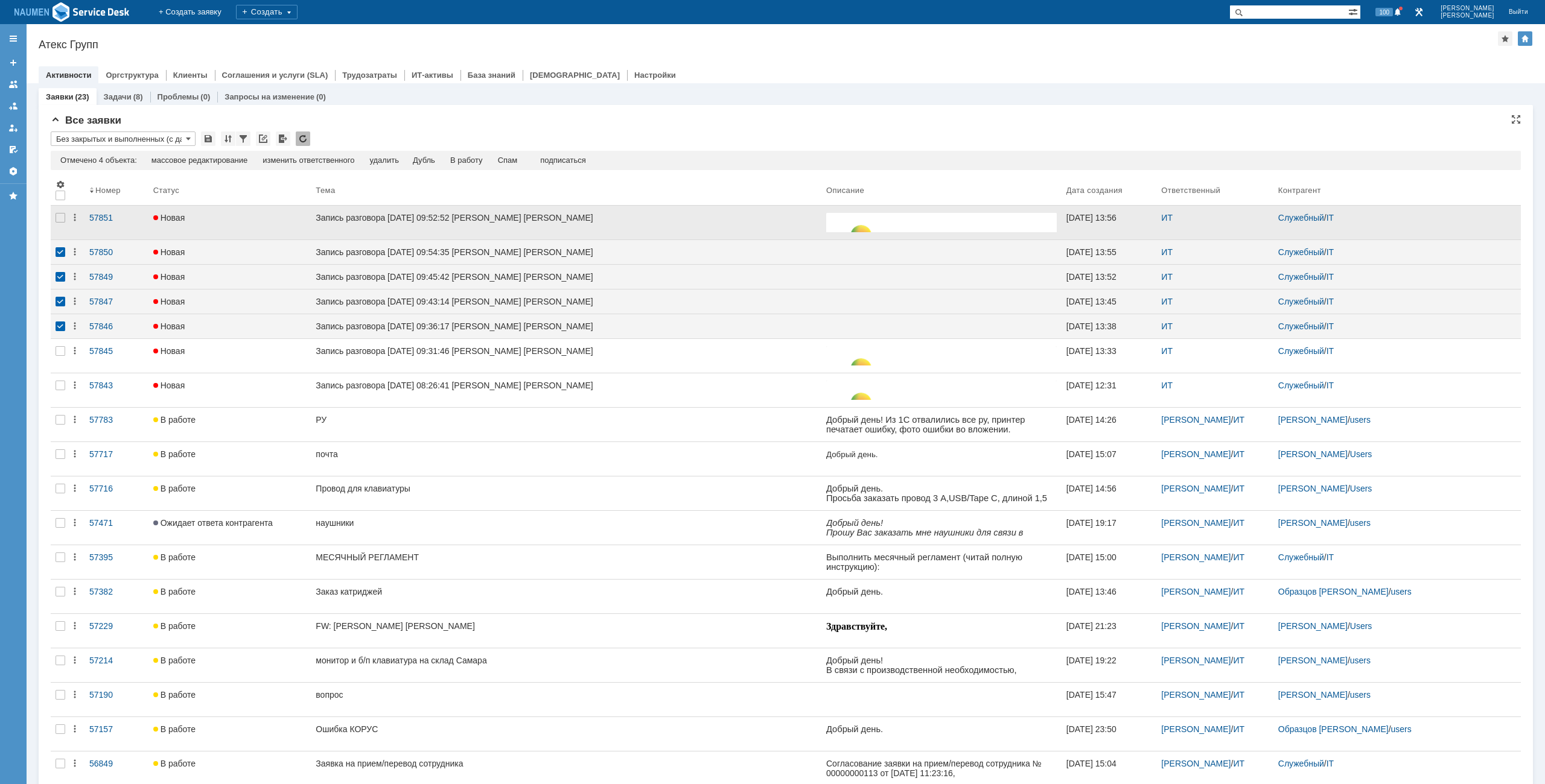
click at [58, 225] on div at bounding box center [60, 223] width 20 height 33
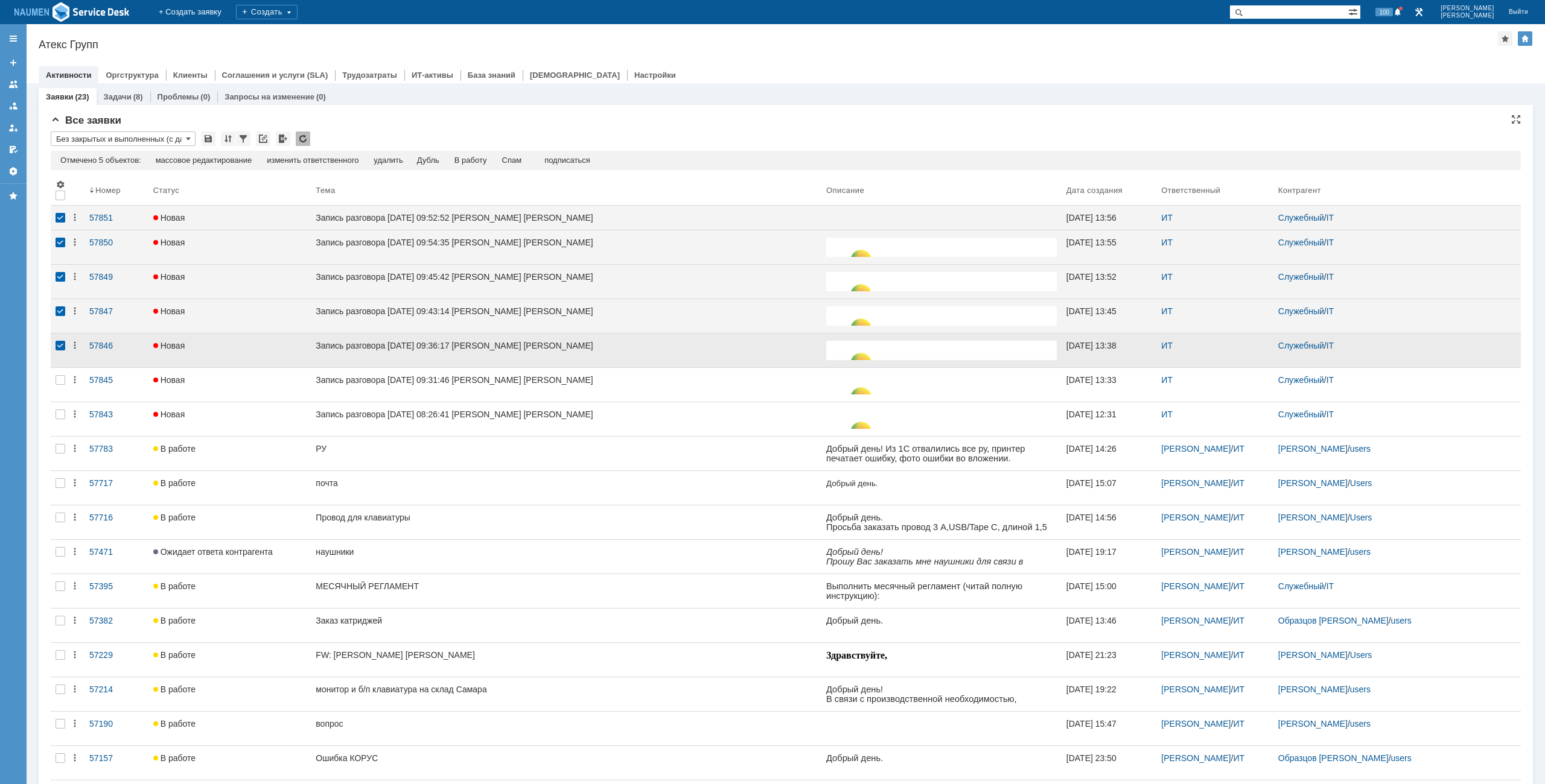
click at [62, 364] on div at bounding box center [60, 351] width 20 height 33
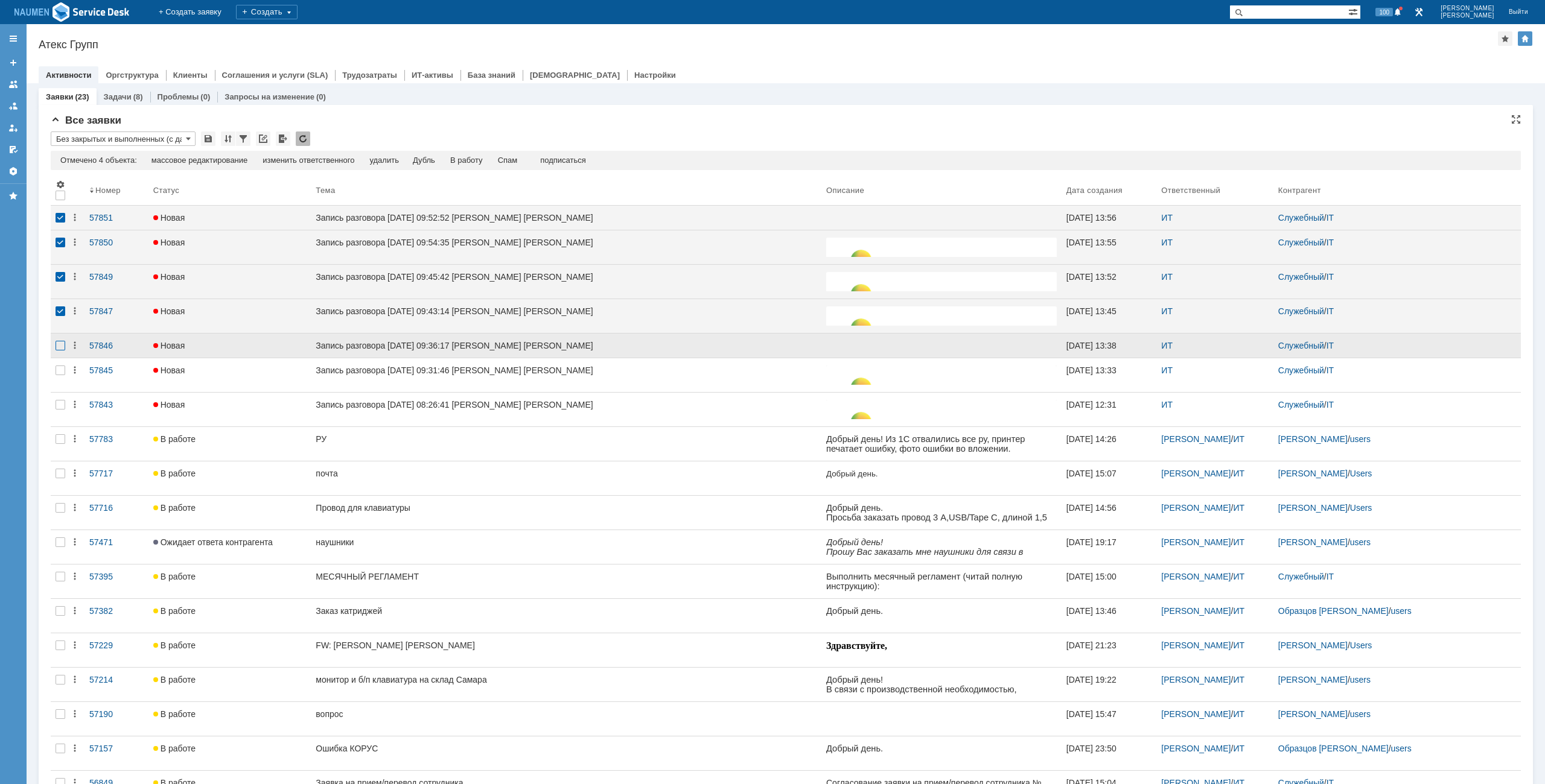
click at [59, 348] on div at bounding box center [60, 345] width 20 height 24
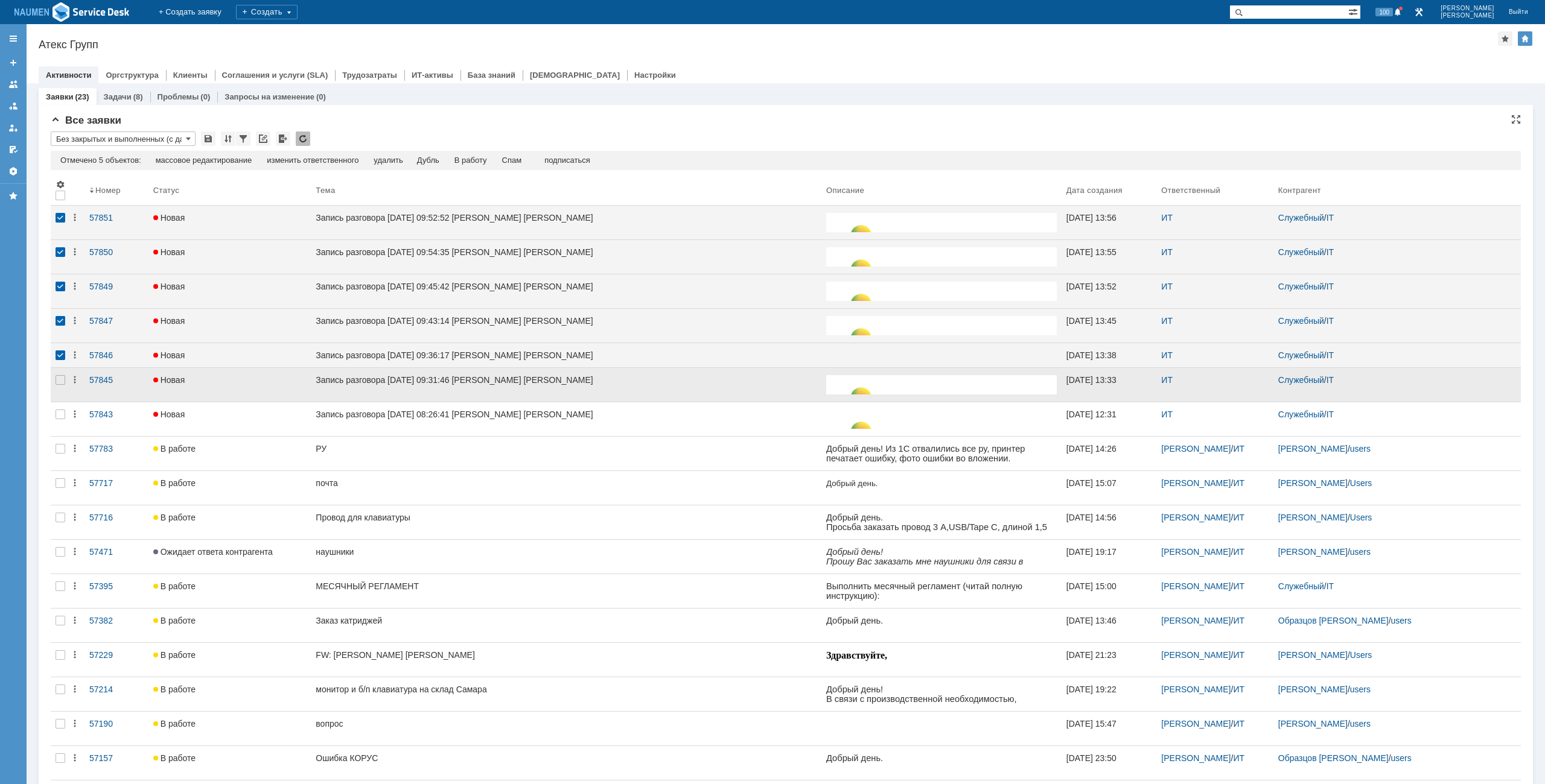
drag, startPoint x: 57, startPoint y: 371, endPoint x: 55, endPoint y: 402, distance: 31.1
click at [57, 374] on div at bounding box center [60, 385] width 20 height 33
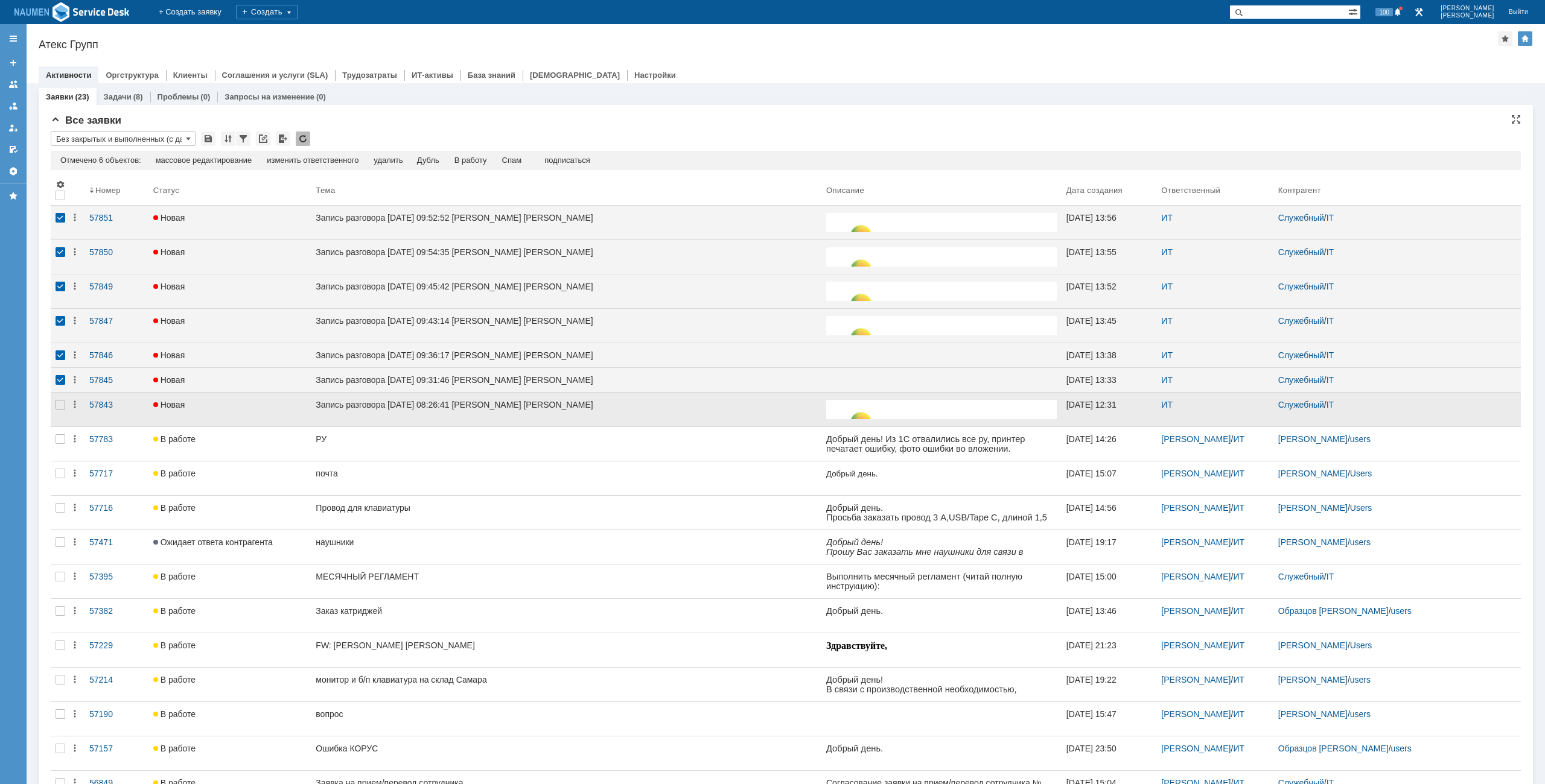
click at [55, 412] on div at bounding box center [60, 409] width 20 height 33
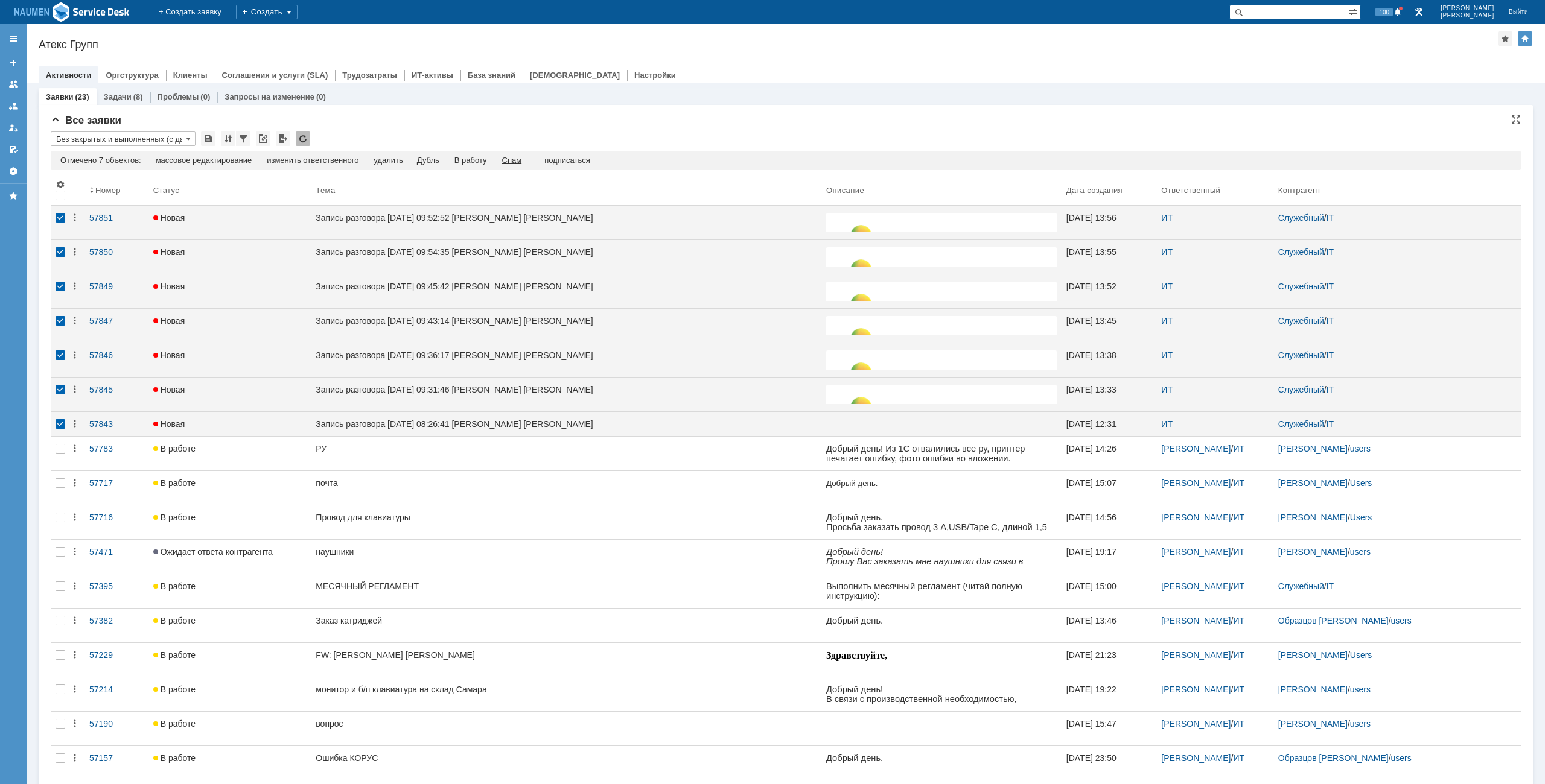
click at [519, 158] on div "Спам" at bounding box center [511, 160] width 20 height 9
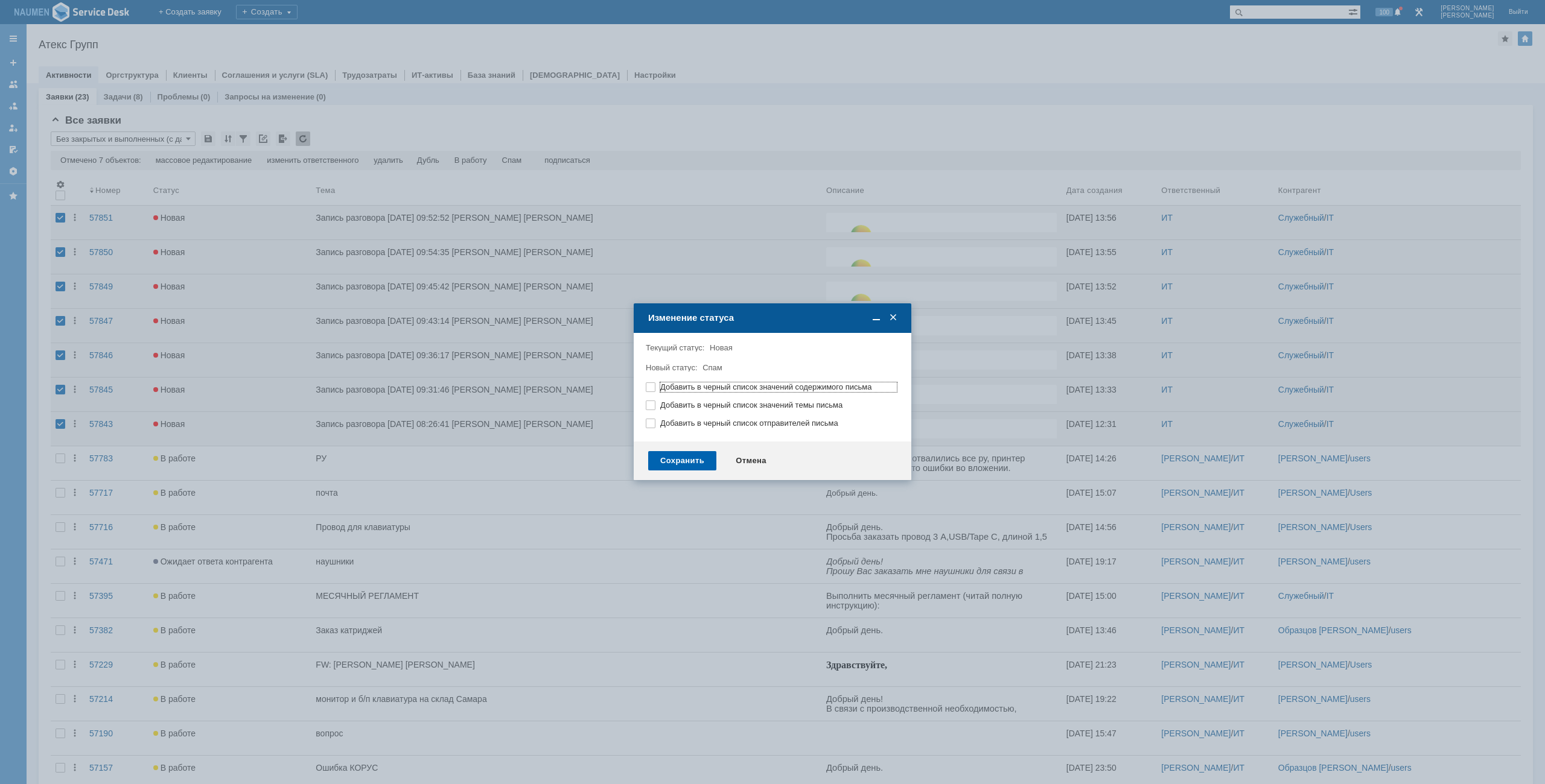
click at [683, 462] on div "Сохранить" at bounding box center [682, 461] width 68 height 20
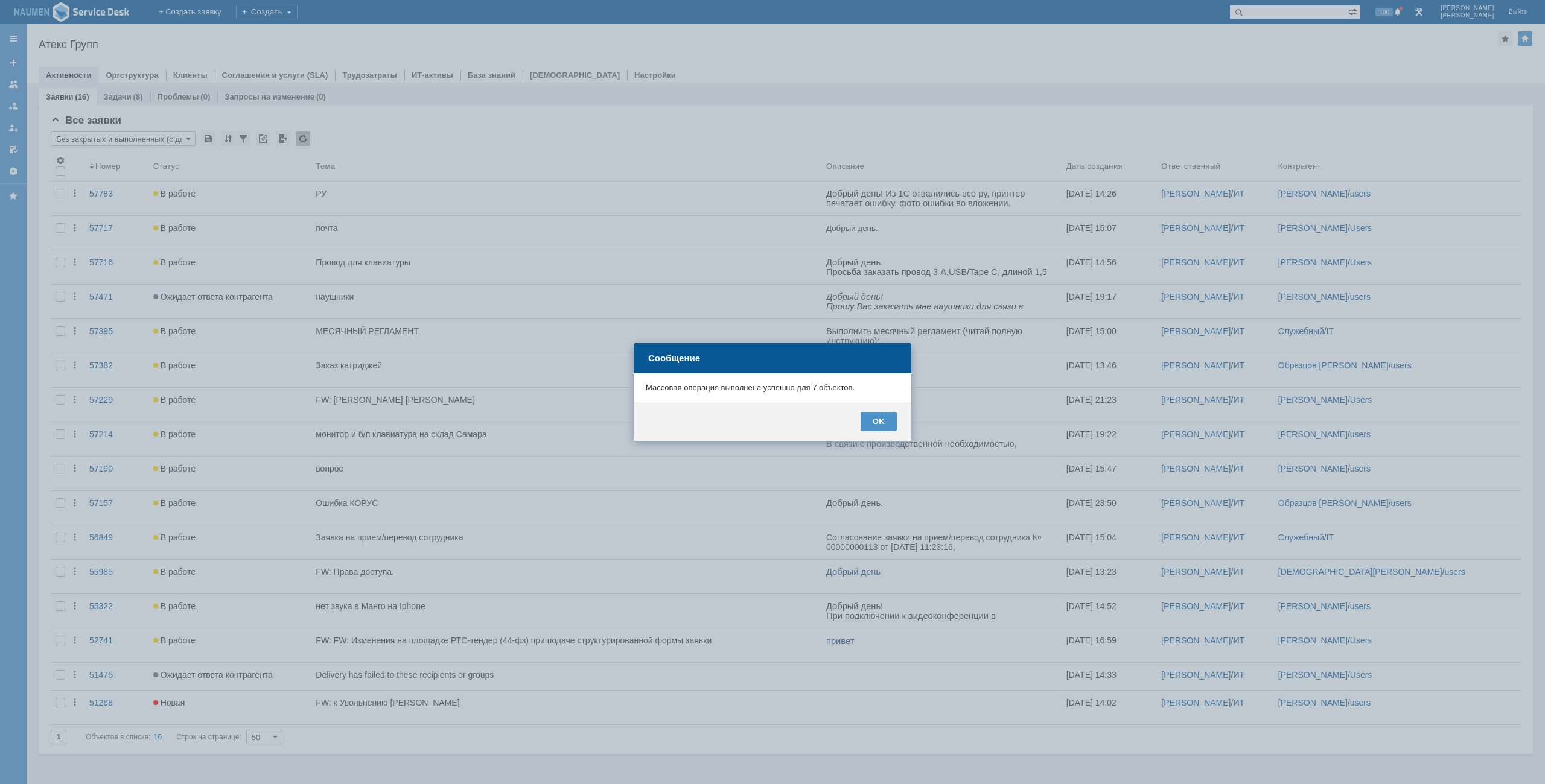
click at [879, 409] on div "OK" at bounding box center [772, 421] width 278 height 39
click at [874, 416] on div "OK" at bounding box center [879, 422] width 36 height 20
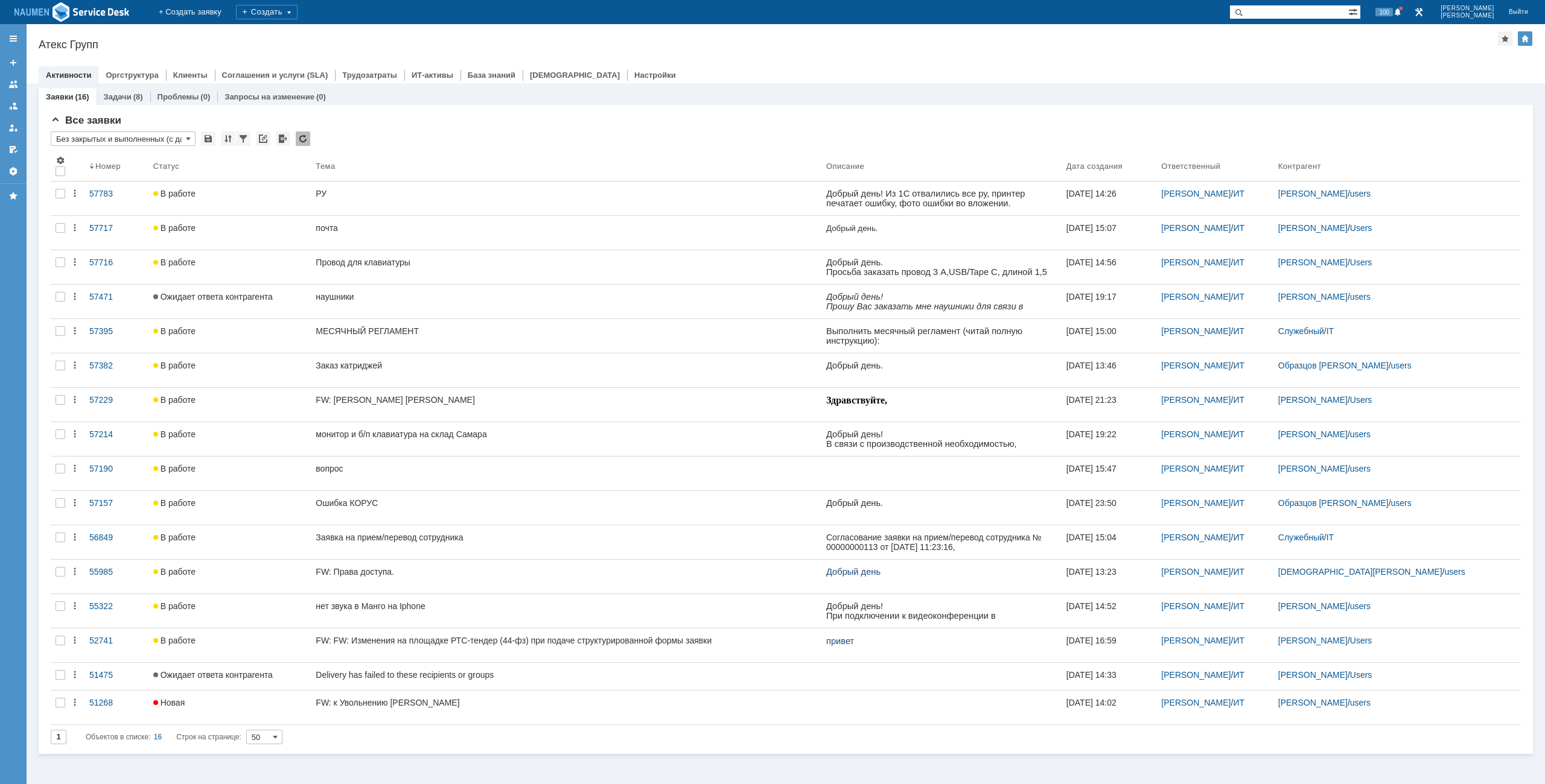
click at [1277, 65] on div at bounding box center [786, 63] width 1494 height 9
